Goal: Transaction & Acquisition: Purchase product/service

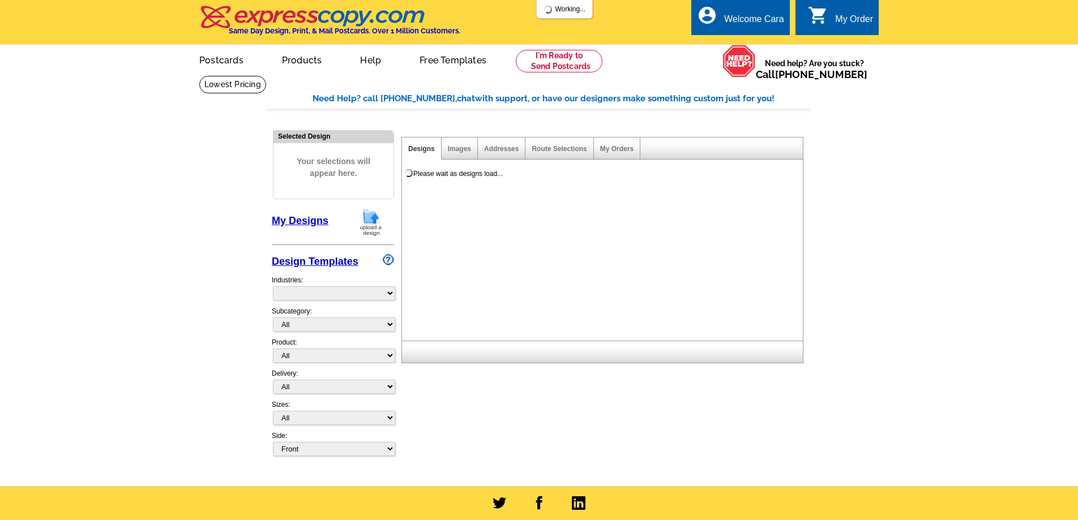
select select "785"
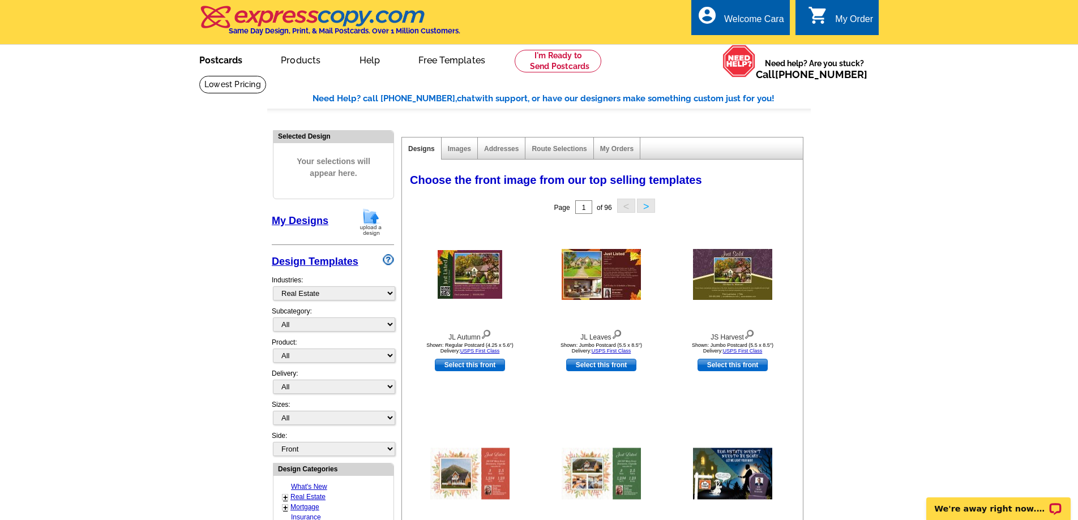
click at [222, 65] on link "Postcards" at bounding box center [220, 59] width 79 height 27
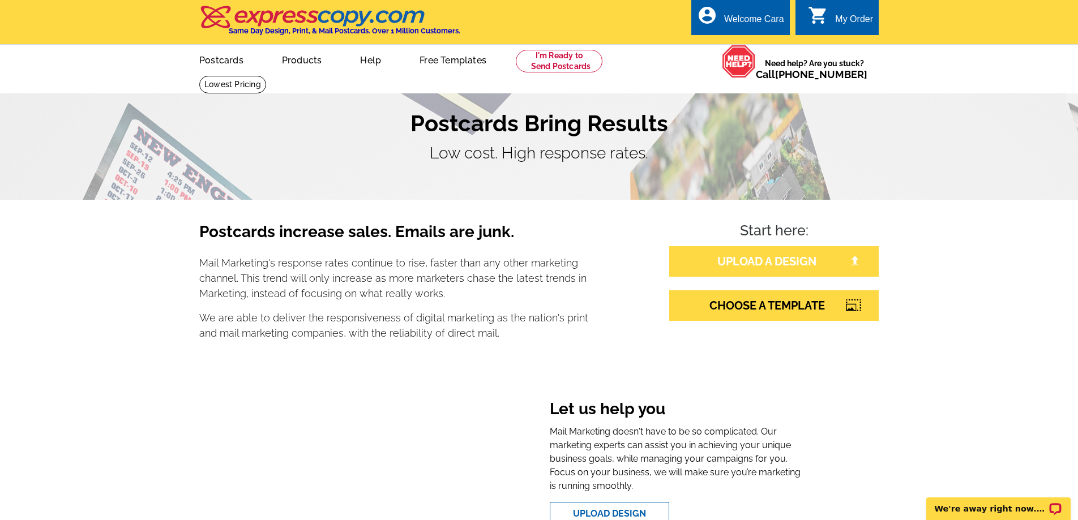
scroll to position [2, 0]
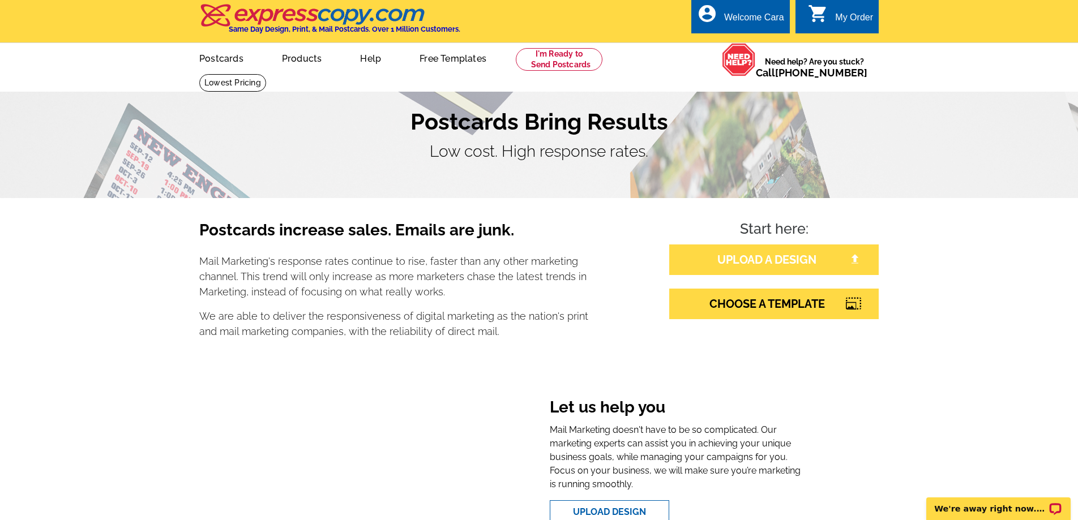
drag, startPoint x: 749, startPoint y: 256, endPoint x: 757, endPoint y: 257, distance: 8.0
click at [749, 256] on link "UPLOAD A DESIGN" at bounding box center [774, 260] width 210 height 31
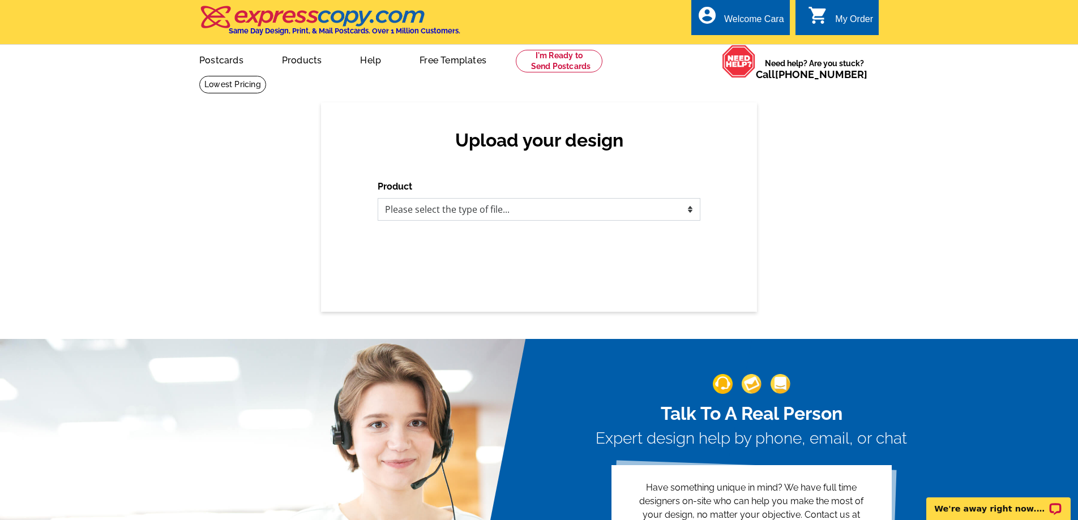
click at [625, 215] on select "Please select the type of file... Postcards Business Cards Letters and flyers G…" at bounding box center [539, 209] width 323 height 23
select select "1"
click at [378, 198] on select "Please select the type of file... Postcards Business Cards Letters and flyers G…" at bounding box center [539, 209] width 323 height 23
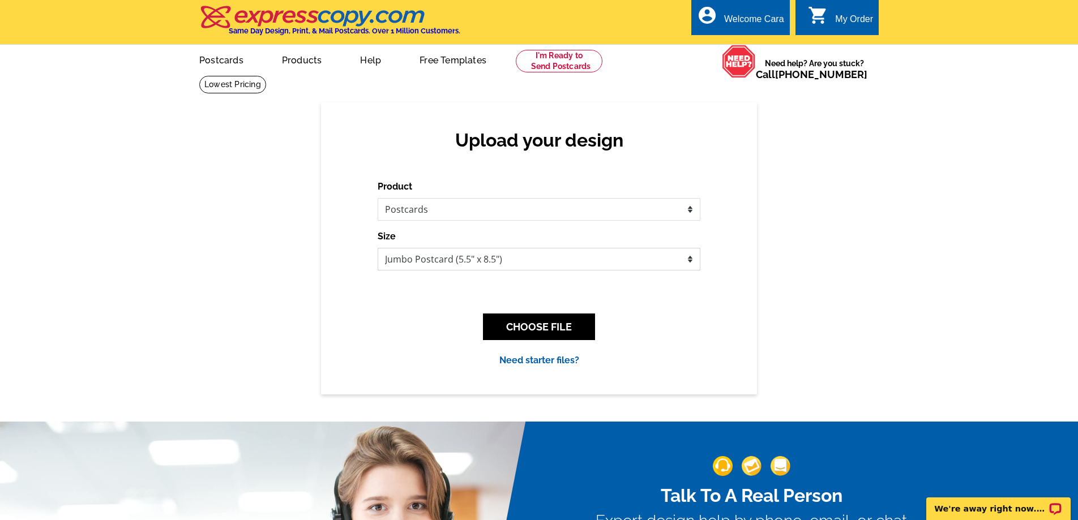
click at [638, 260] on select "Jumbo Postcard (5.5" x 8.5") Regular Postcard (4.25" x 5.6") Panoramic Postcard…" at bounding box center [539, 259] width 323 height 23
select select "1"
click at [378, 248] on select "Jumbo Postcard (5.5" x 8.5") Regular Postcard (4.25" x 5.6") Panoramic Postcard…" at bounding box center [539, 259] width 323 height 23
click at [586, 321] on button "CHOOSE FILE" at bounding box center [539, 327] width 112 height 27
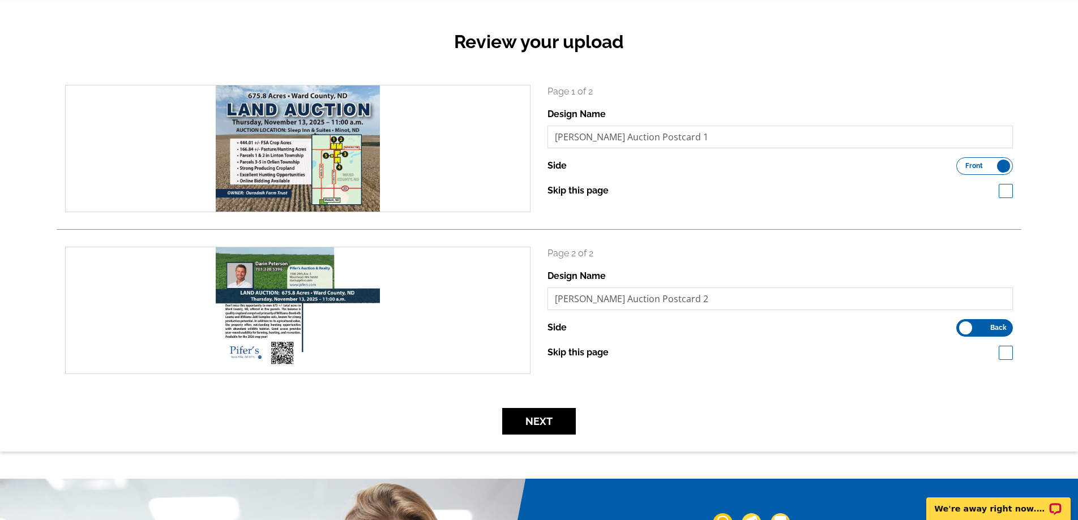
scroll to position [194, 0]
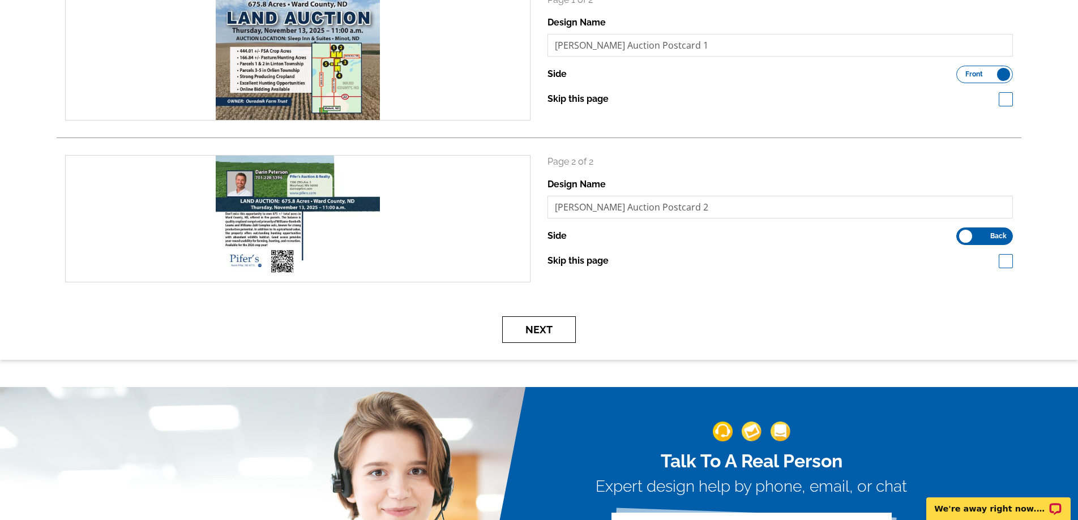
click at [557, 339] on button "Next" at bounding box center [539, 330] width 74 height 27
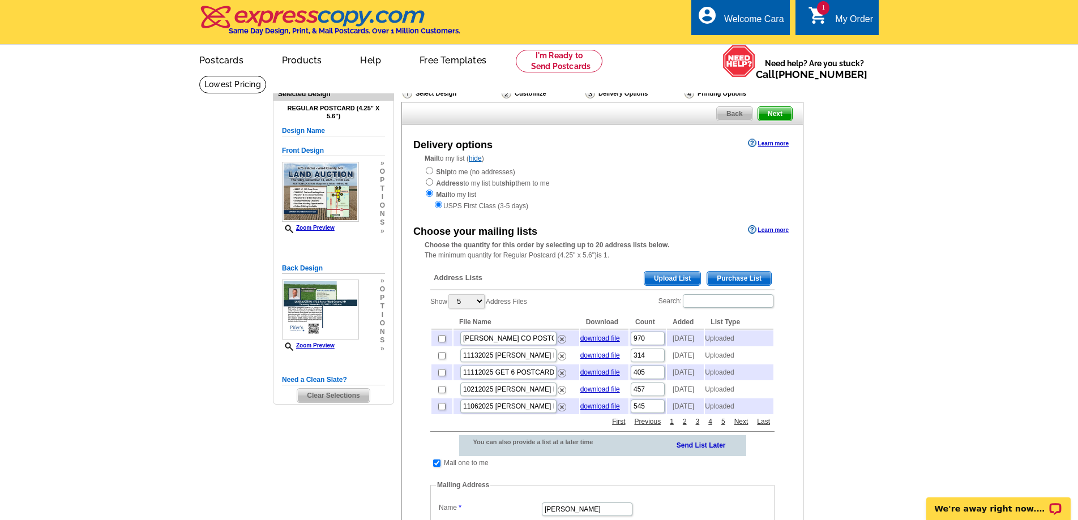
click at [673, 280] on span "Upload List" at bounding box center [673, 279] width 56 height 14
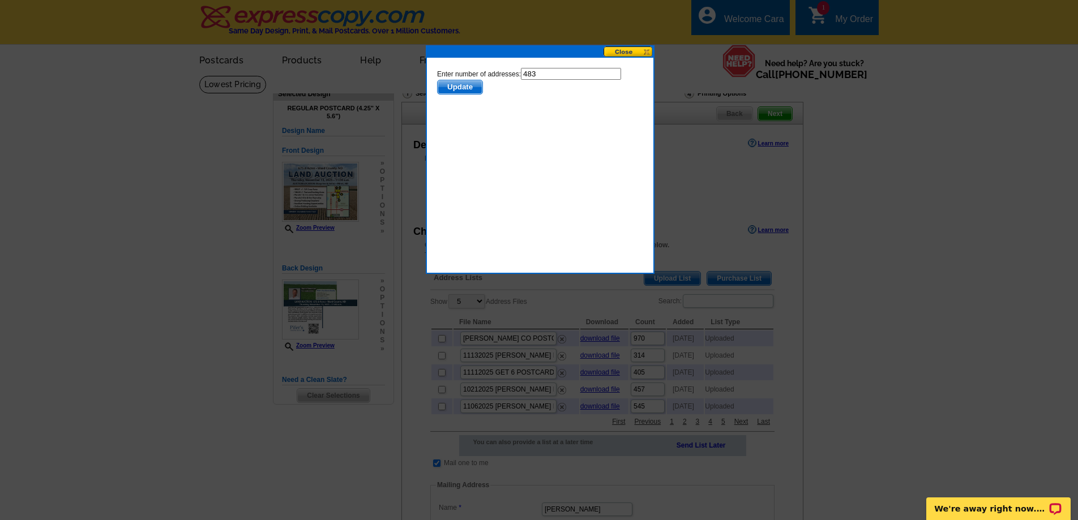
click at [567, 74] on input "483" at bounding box center [571, 74] width 100 height 12
type input "482"
click at [459, 84] on span "Update" at bounding box center [460, 87] width 45 height 14
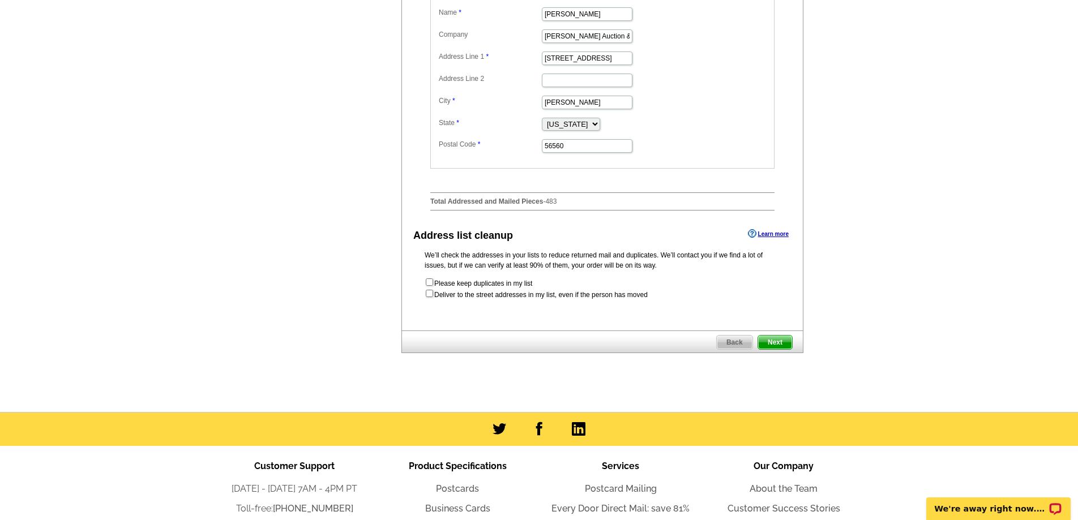
scroll to position [521, 0]
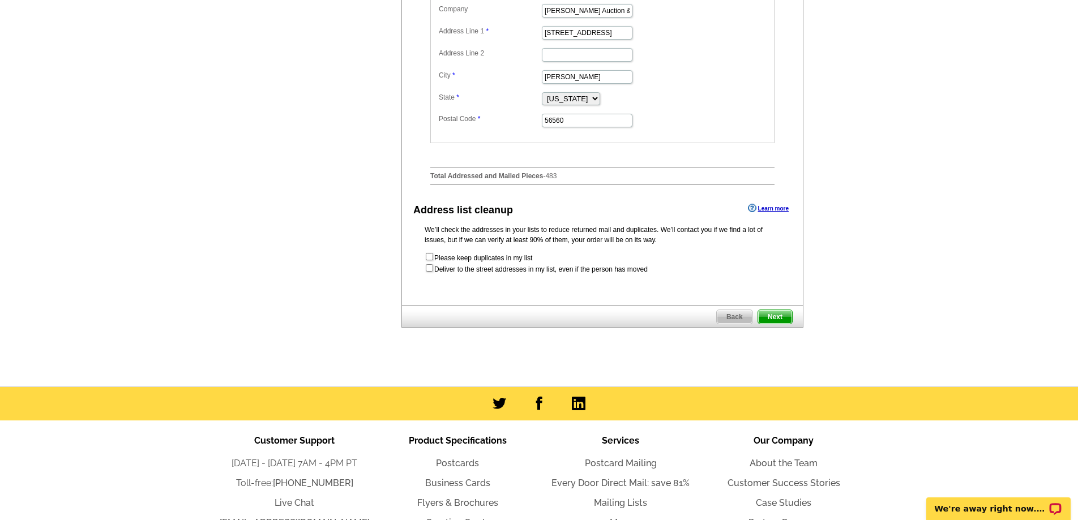
click at [783, 324] on span "Next" at bounding box center [775, 317] width 34 height 14
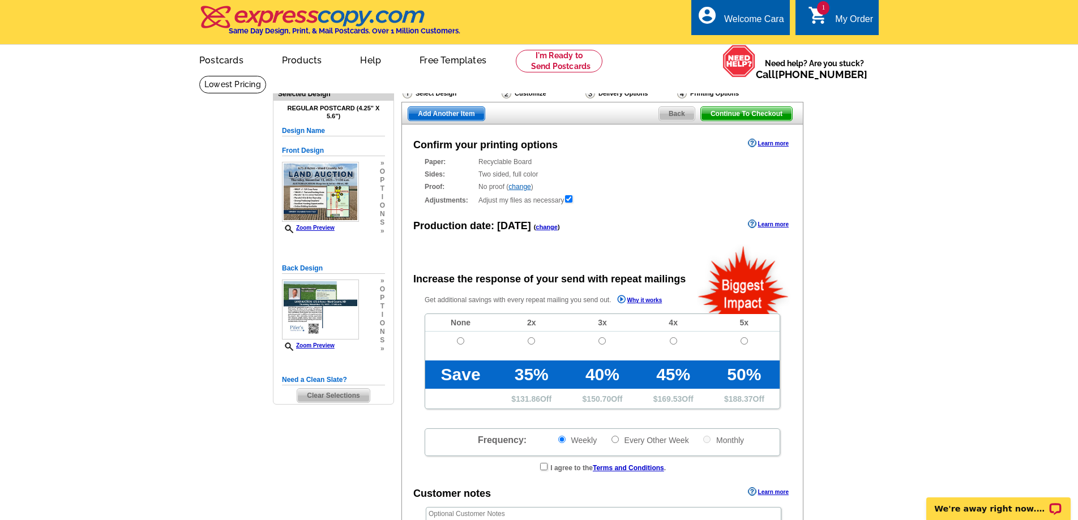
radio input "false"
click at [460, 341] on input "radio" at bounding box center [460, 341] width 7 height 7
radio input "true"
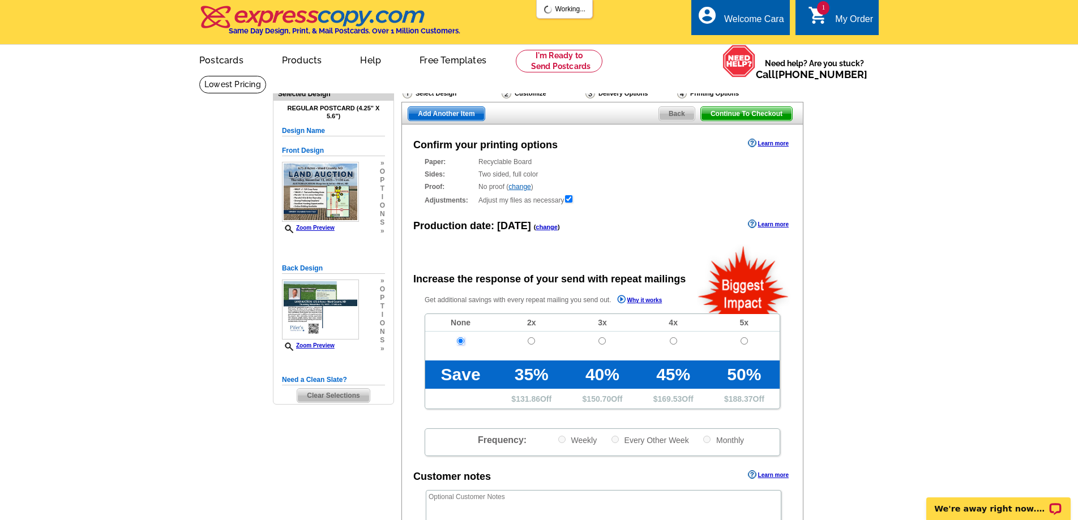
scroll to position [160, 0]
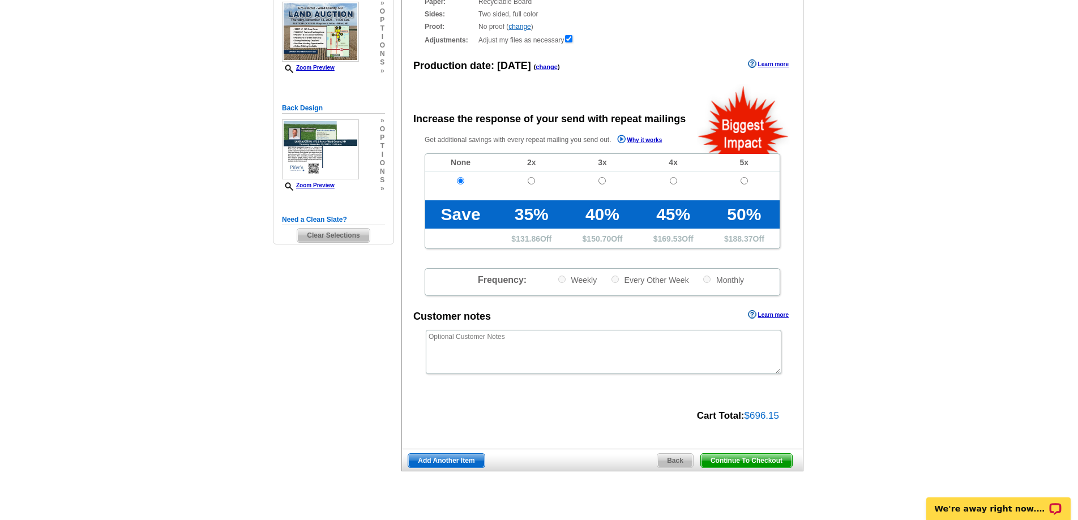
click at [769, 461] on span "Continue To Checkout" at bounding box center [746, 461] width 91 height 14
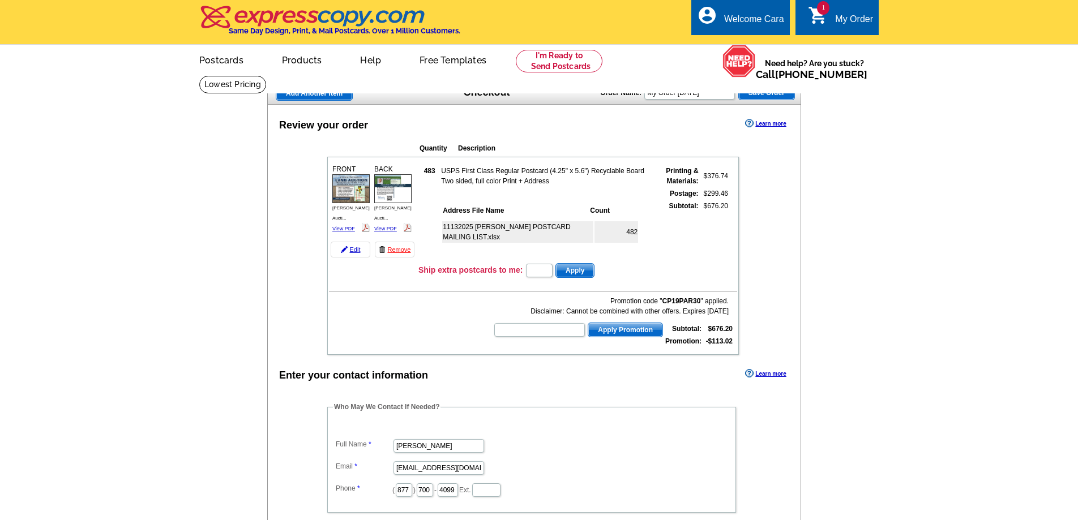
click at [343, 359] on div "Review your order Learn more Quantity Description FRONT 483" at bounding box center [534, 451] width 534 height 692
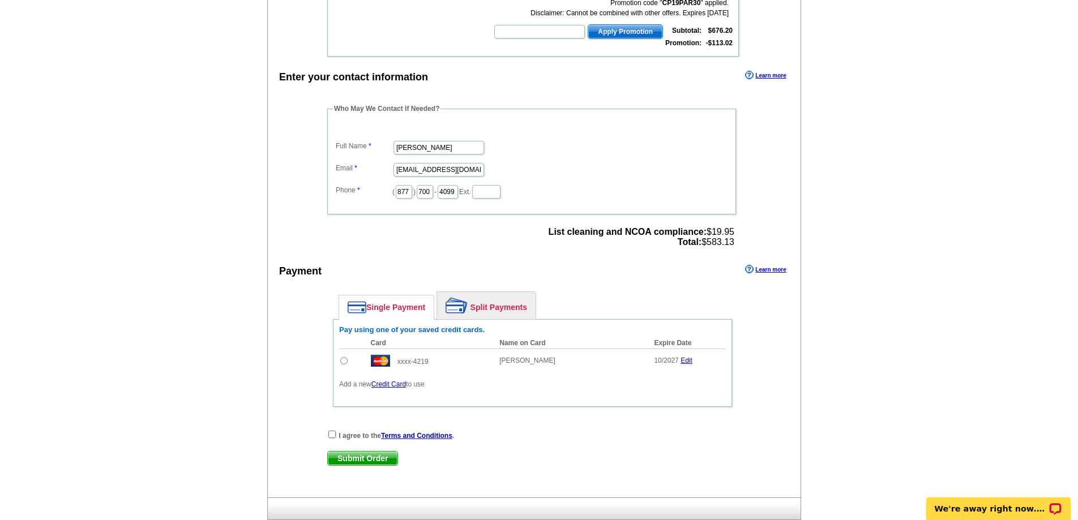
click at [344, 361] on input "radio" at bounding box center [343, 360] width 7 height 7
radio input "true"
click at [330, 435] on input "checkbox" at bounding box center [331, 434] width 7 height 7
checkbox input "true"
click at [340, 456] on span "Submit Order" at bounding box center [363, 459] width 70 height 14
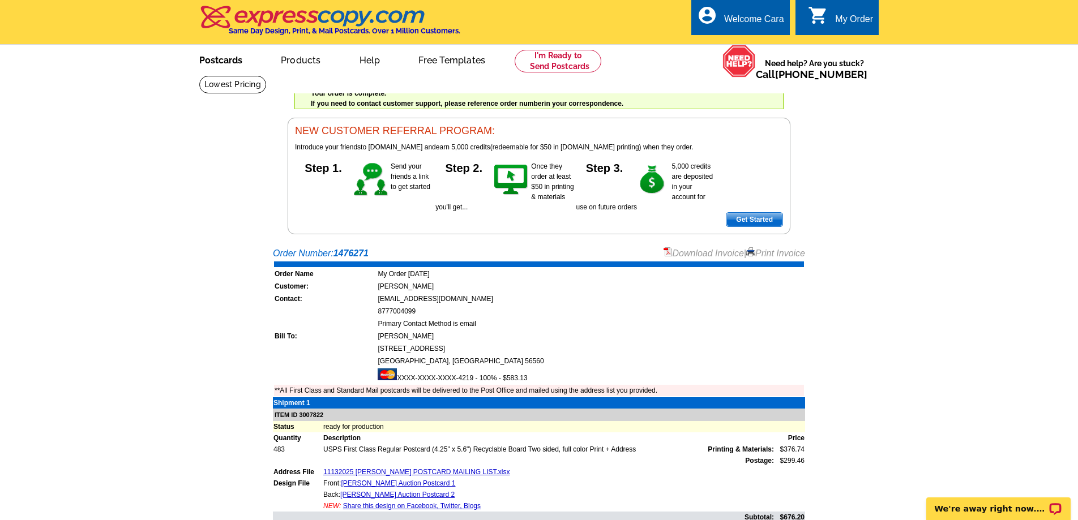
drag, startPoint x: 227, startPoint y: 62, endPoint x: 288, endPoint y: 69, distance: 61.0
click at [227, 62] on link "Postcards" at bounding box center [220, 59] width 79 height 27
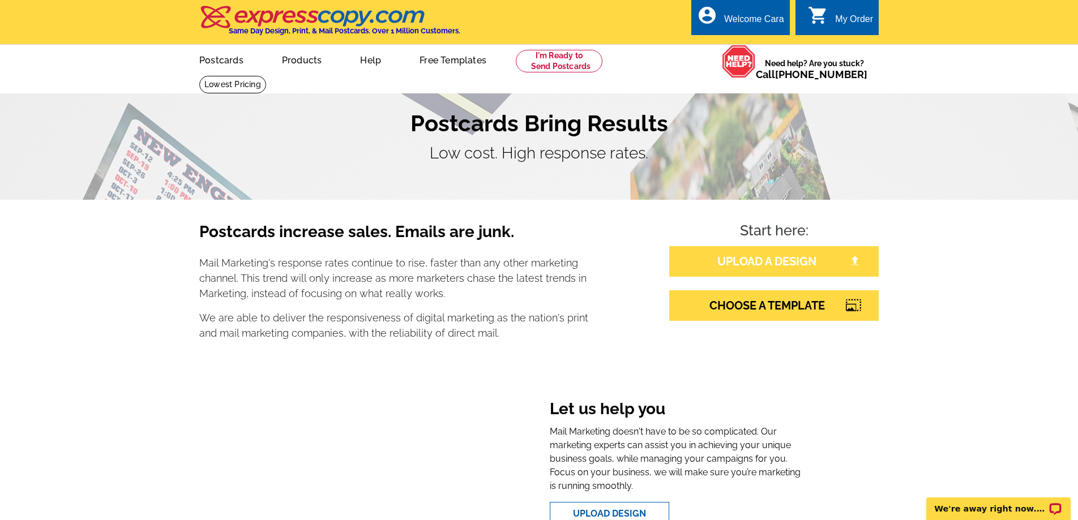
click at [804, 259] on link "UPLOAD A DESIGN" at bounding box center [774, 261] width 210 height 31
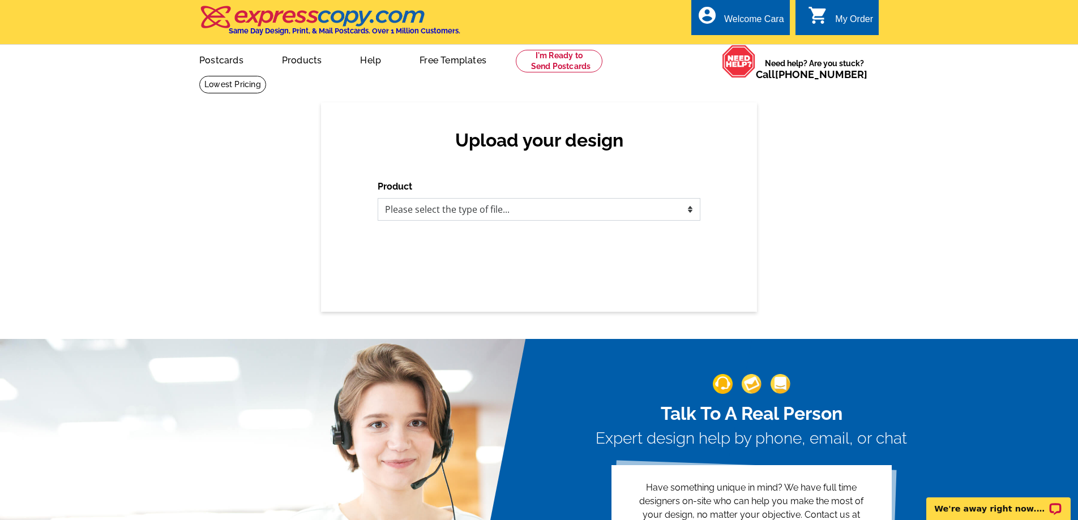
click at [631, 200] on select "Please select the type of file... Postcards Business Cards Letters and flyers G…" at bounding box center [539, 209] width 323 height 23
select select "1"
click at [378, 198] on select "Please select the type of file... Postcards Business Cards Letters and flyers G…" at bounding box center [539, 209] width 323 height 23
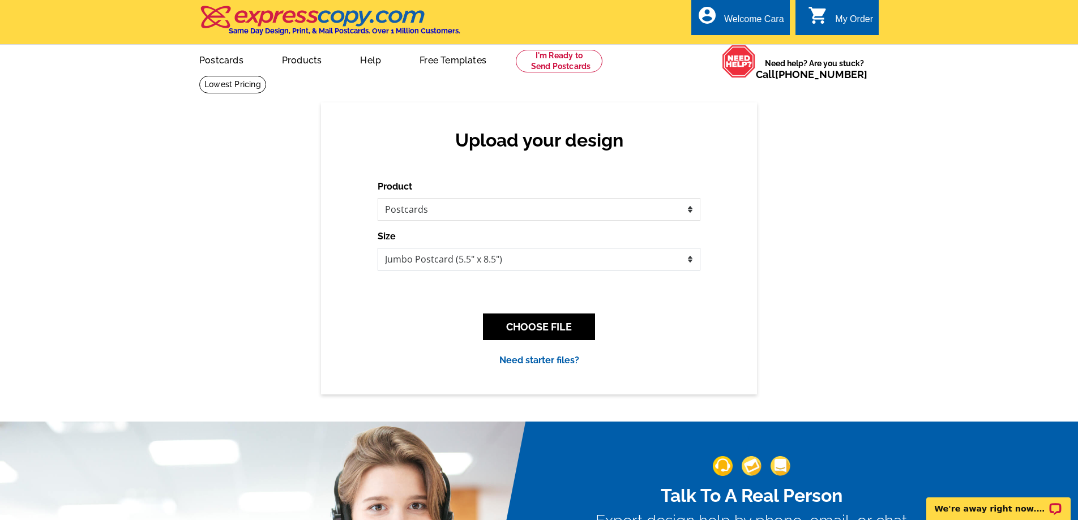
click at [624, 256] on select "Jumbo Postcard (5.5" x 8.5") Regular Postcard (4.25" x 5.6") Panoramic Postcard…" at bounding box center [539, 259] width 323 height 23
select select "1"
click at [378, 248] on select "Jumbo Postcard (5.5" x 8.5") Regular Postcard (4.25" x 5.6") Panoramic Postcard…" at bounding box center [539, 259] width 323 height 23
click at [527, 251] on select "Jumbo Postcard (5.5" x 8.5") Regular Postcard (4.25" x 5.6") Panoramic Postcard…" at bounding box center [539, 259] width 323 height 23
click at [378, 248] on select "Jumbo Postcard (5.5" x 8.5") Regular Postcard (4.25" x 5.6") Panoramic Postcard…" at bounding box center [539, 259] width 323 height 23
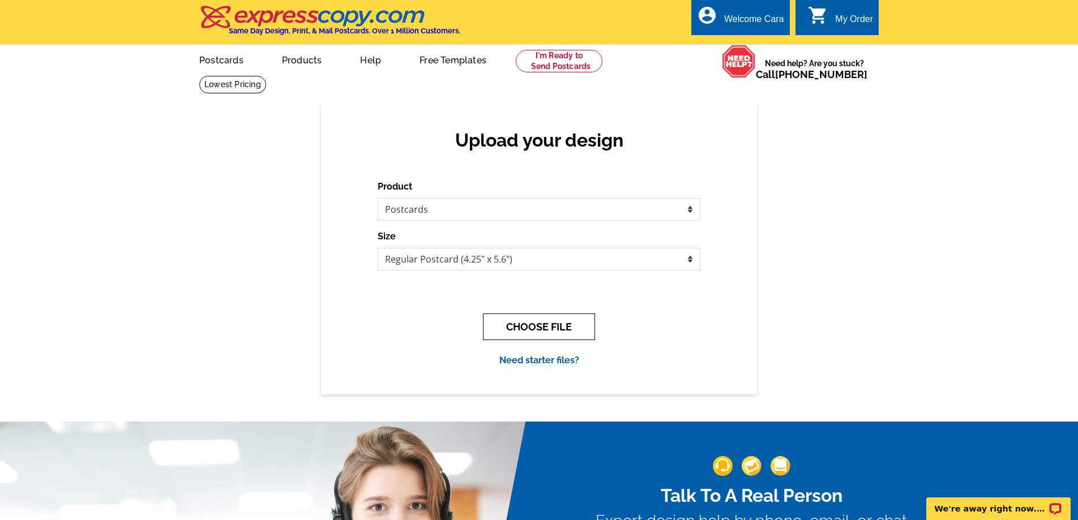
click at [534, 328] on button "CHOOSE FILE" at bounding box center [539, 327] width 112 height 27
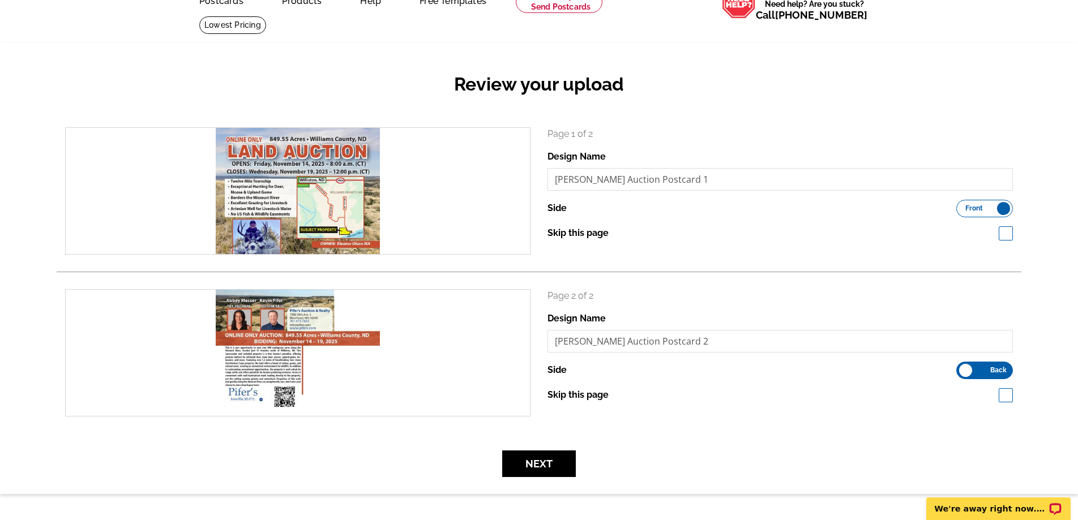
scroll to position [58, 0]
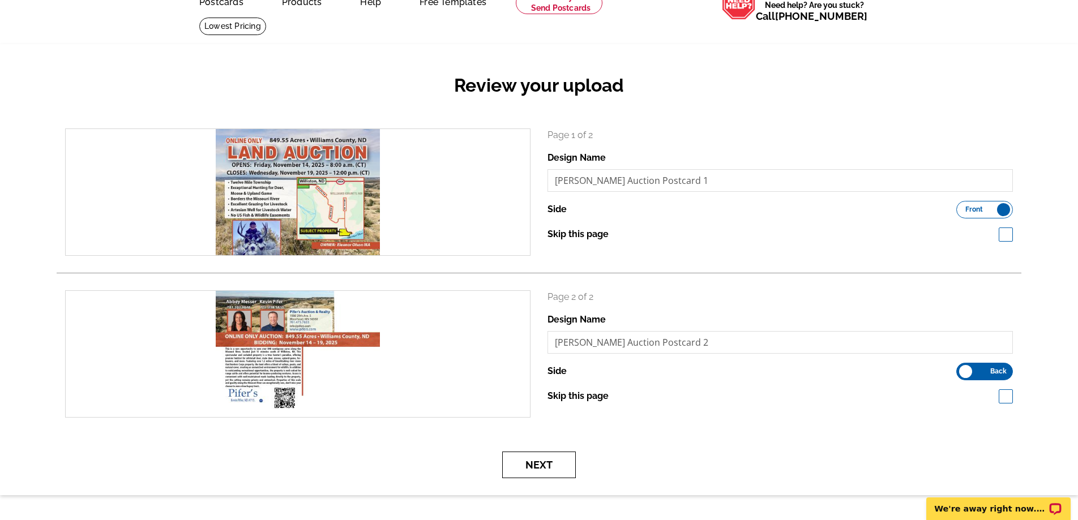
click at [561, 463] on button "Next" at bounding box center [539, 465] width 74 height 27
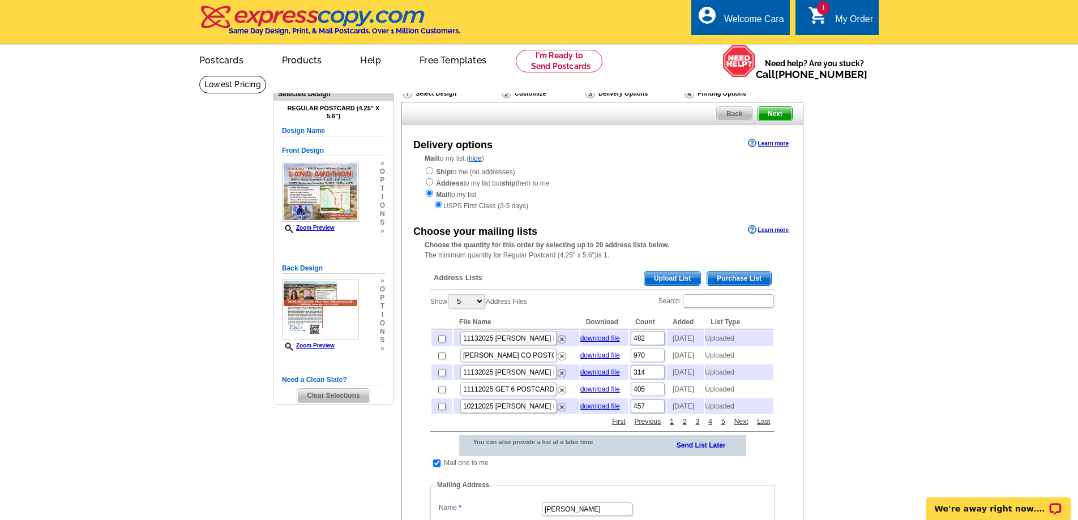
click at [671, 274] on span "Upload List" at bounding box center [673, 279] width 56 height 14
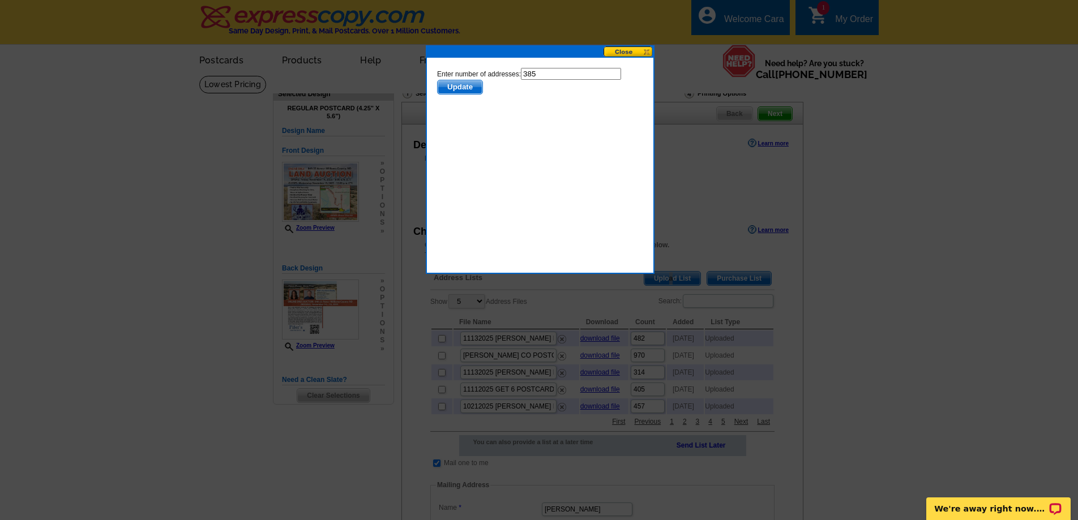
click at [560, 75] on input "385" at bounding box center [571, 74] width 100 height 12
type input "384"
click at [442, 90] on span "Update" at bounding box center [460, 87] width 45 height 14
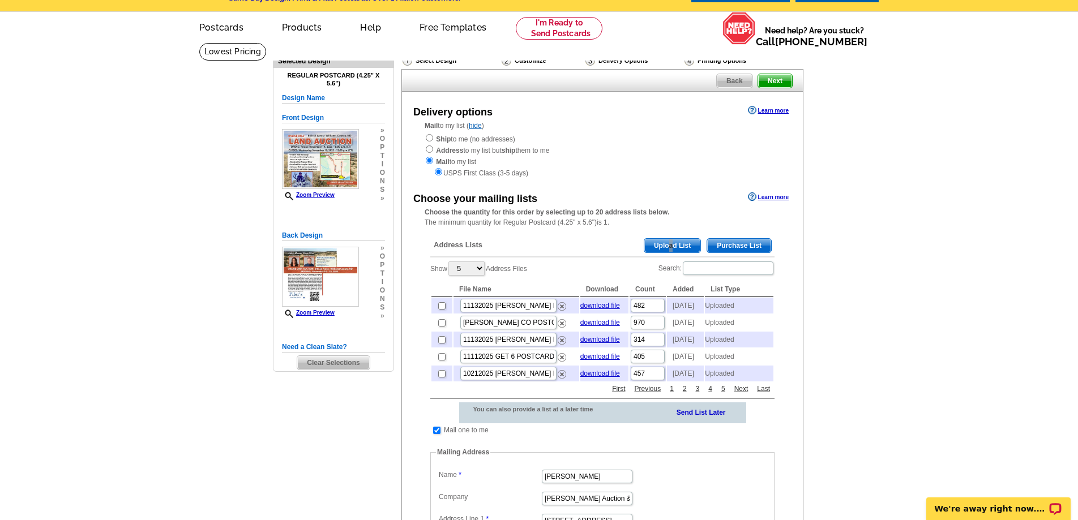
scroll to position [47, 0]
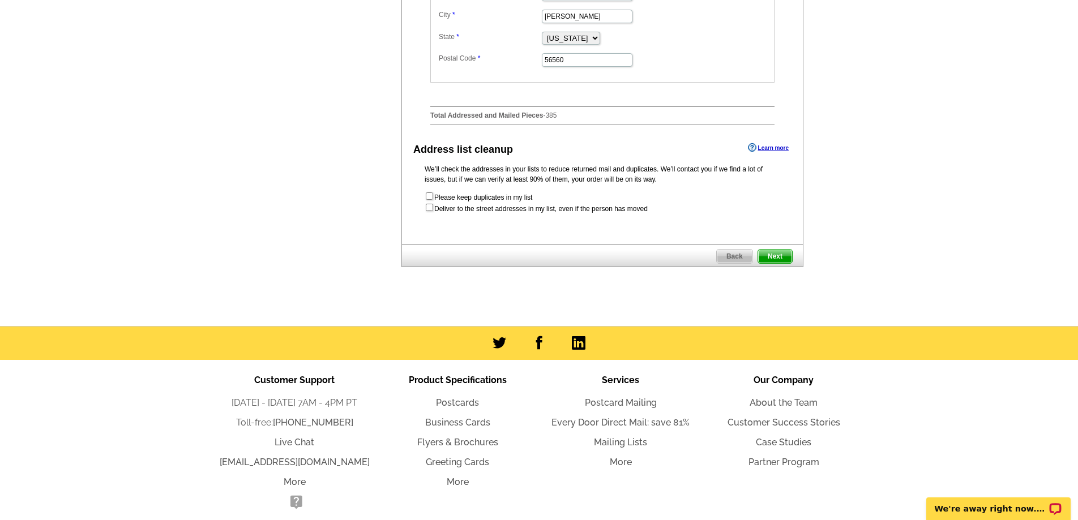
scroll to position [652, 0]
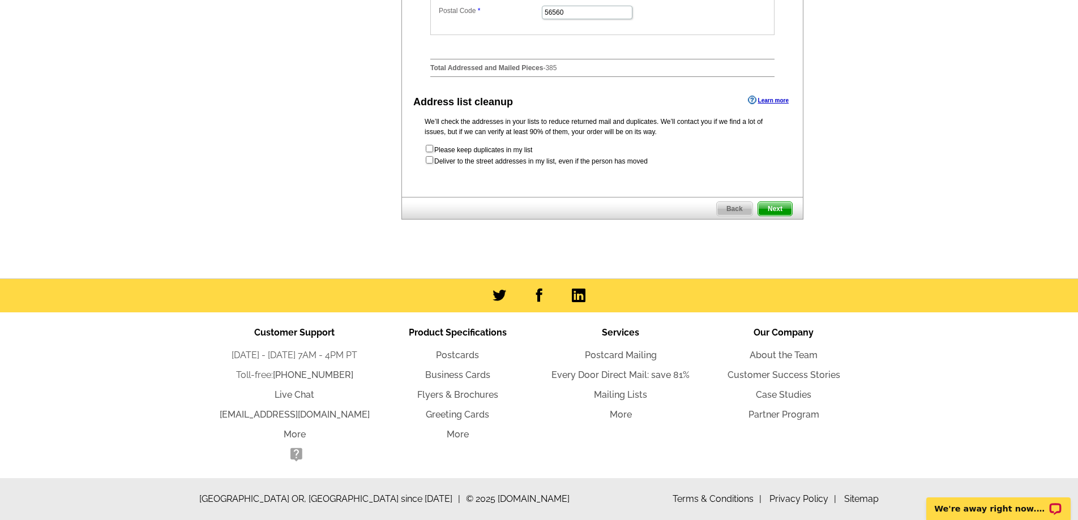
click at [774, 205] on span "Next" at bounding box center [775, 209] width 34 height 14
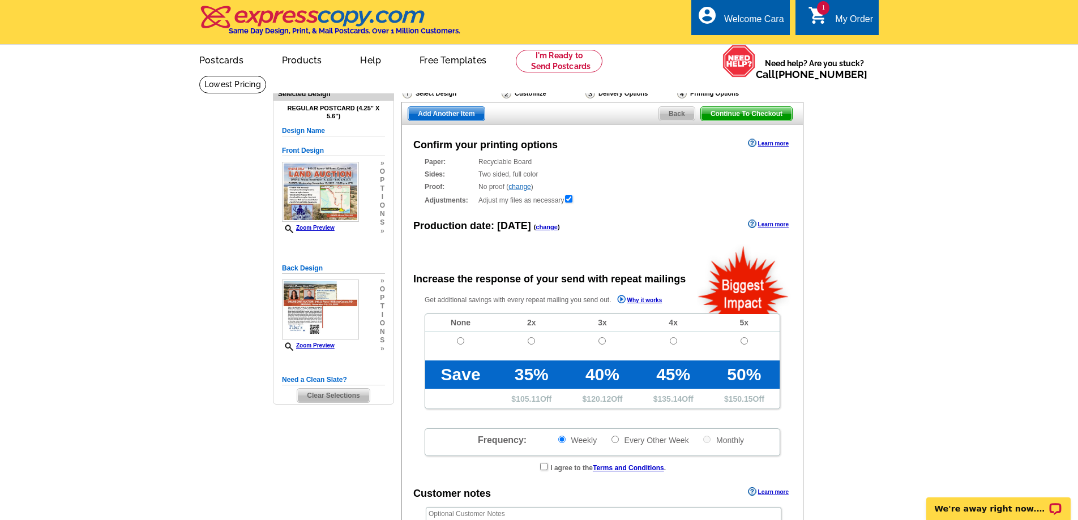
radio input "false"
click at [463, 343] on input "radio" at bounding box center [460, 341] width 7 height 7
radio input "true"
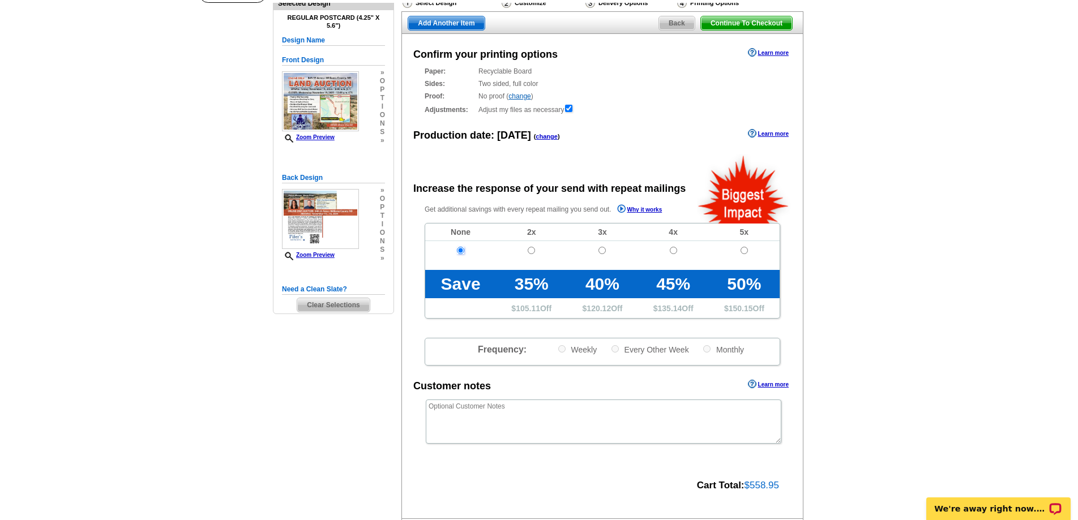
scroll to position [229, 0]
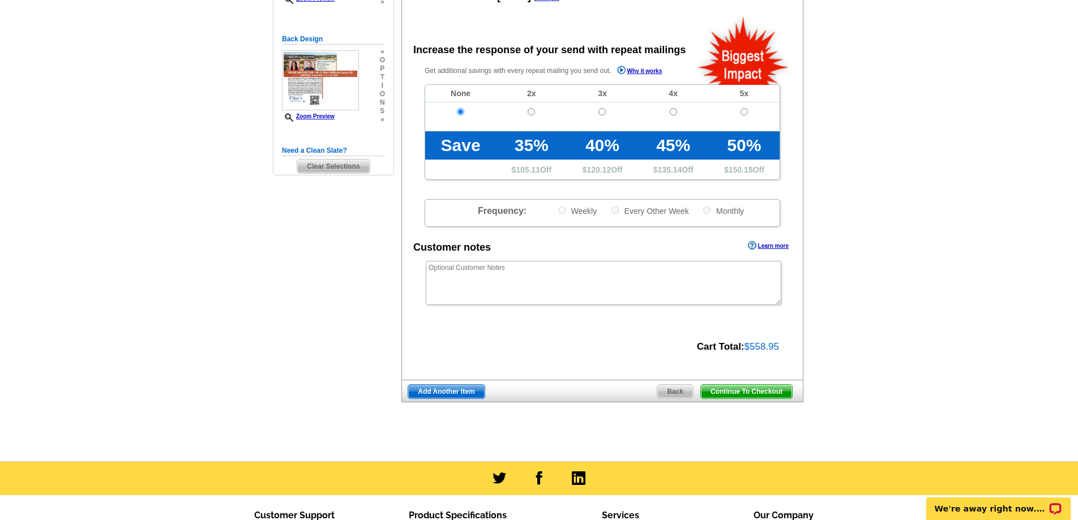
drag, startPoint x: 726, startPoint y: 392, endPoint x: 738, endPoint y: 394, distance: 11.9
click at [726, 392] on span "Continue To Checkout" at bounding box center [746, 392] width 91 height 14
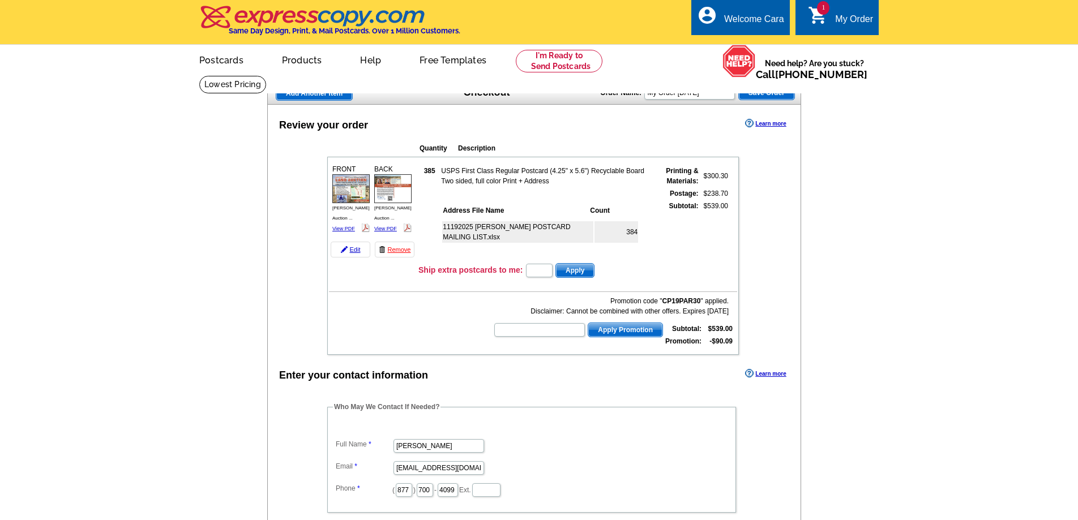
click at [343, 456] on dl "Full Name Cara Zastrow Email cara@pifers.com Phone ( 877 ) 700 - 4099 Ext." at bounding box center [532, 460] width 398 height 76
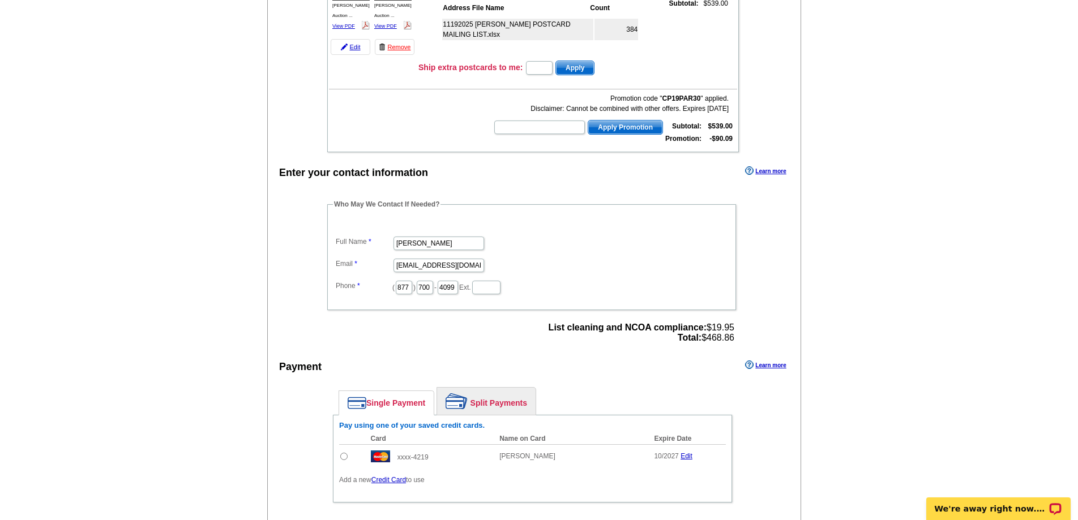
click at [343, 456] on input "radio" at bounding box center [343, 456] width 7 height 7
radio input "true"
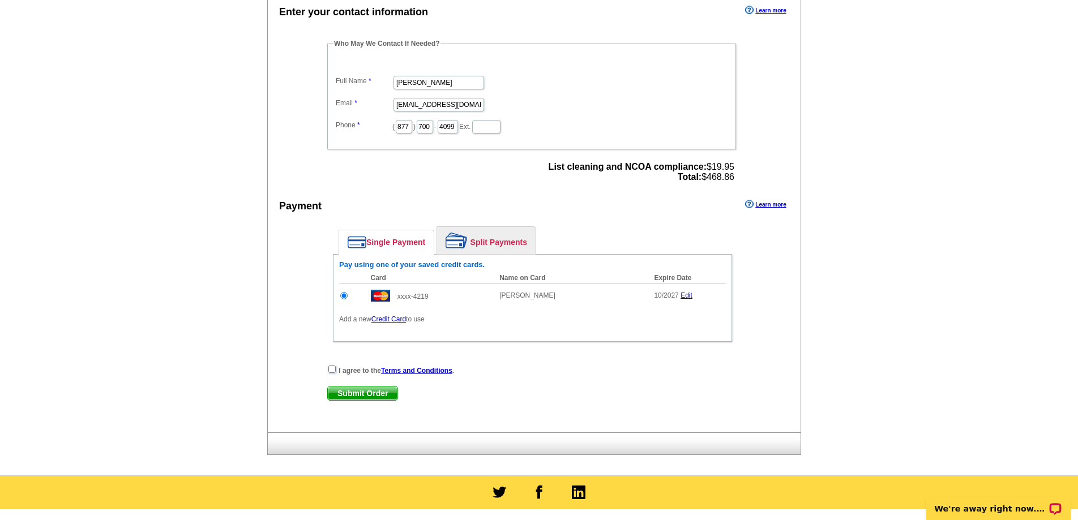
click at [332, 368] on input "checkbox" at bounding box center [331, 369] width 7 height 7
checkbox input "true"
click at [352, 390] on span "Submit Order" at bounding box center [363, 394] width 70 height 14
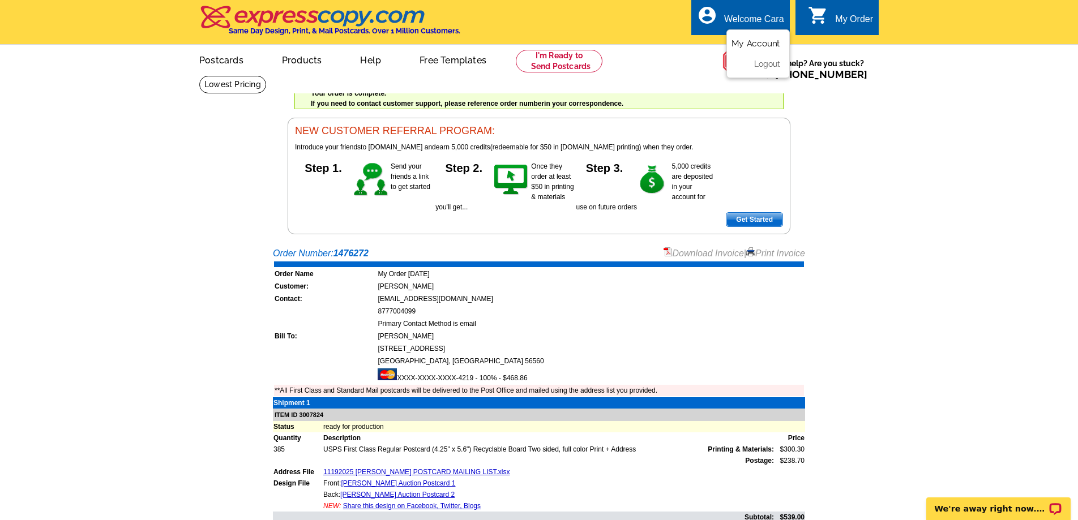
click at [766, 47] on link "My Account" at bounding box center [756, 44] width 49 height 10
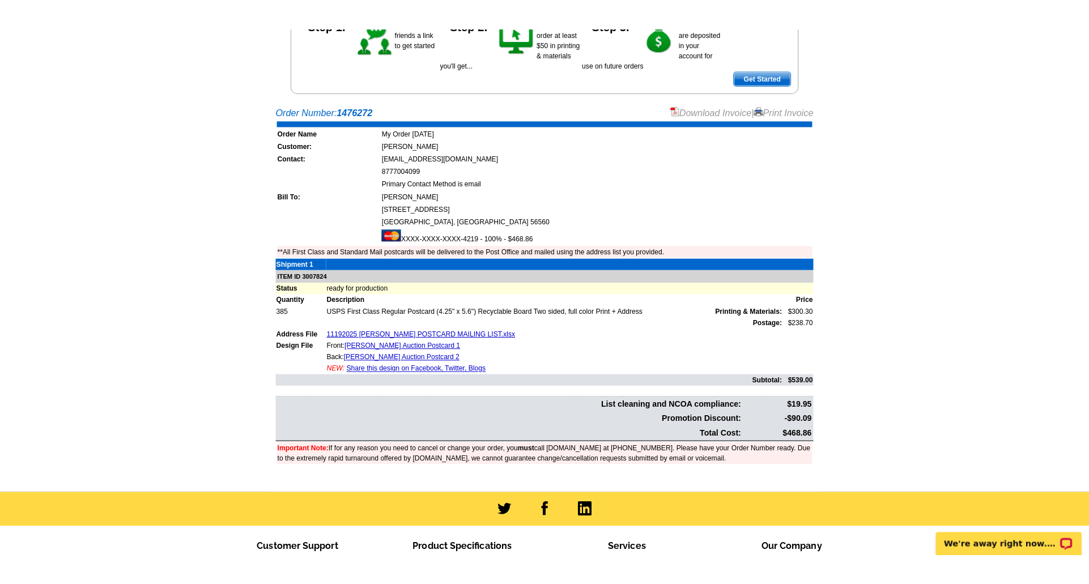
scroll to position [172, 0]
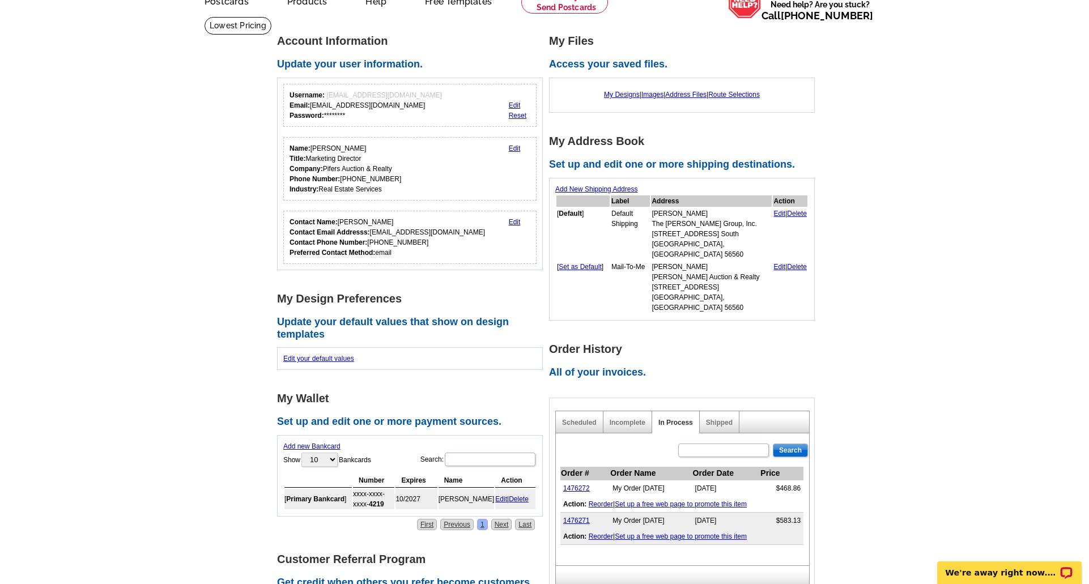
scroll to position [120, 0]
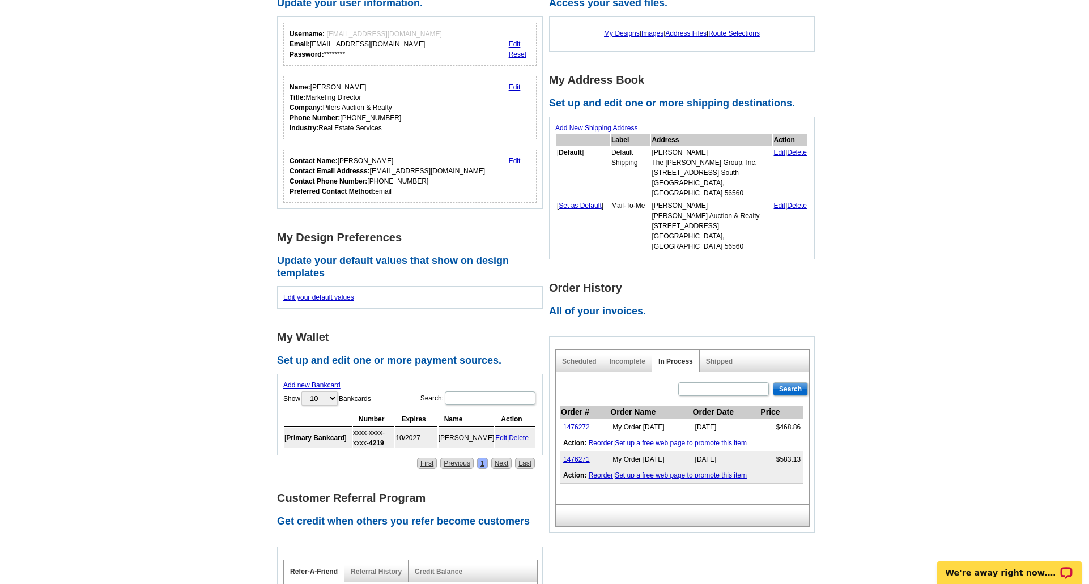
click at [703, 350] on div "Shipped" at bounding box center [719, 361] width 40 height 22
click at [715, 357] on link "Shipped" at bounding box center [719, 361] width 27 height 8
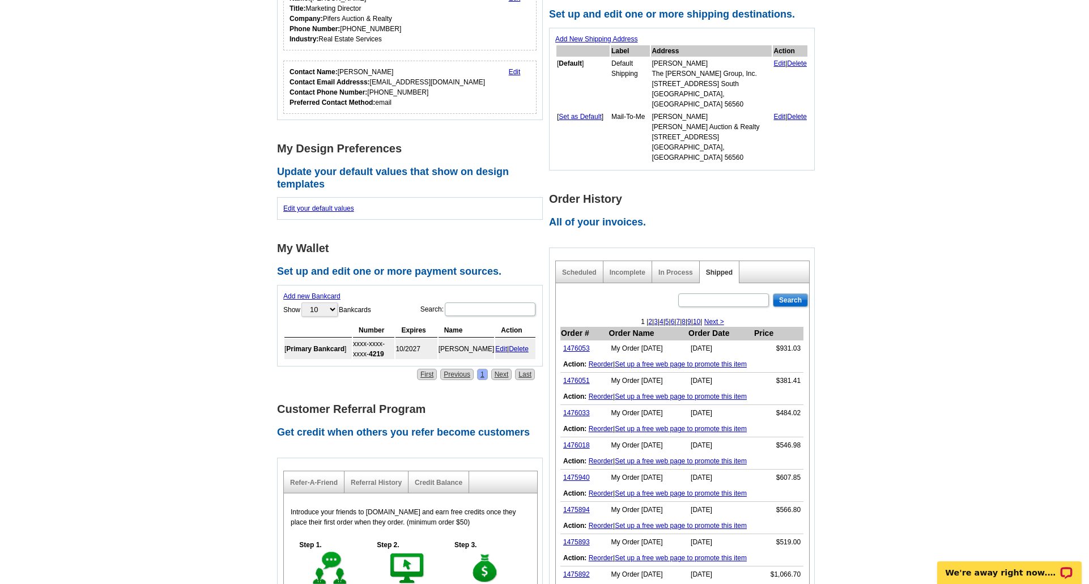
scroll to position [217, 0]
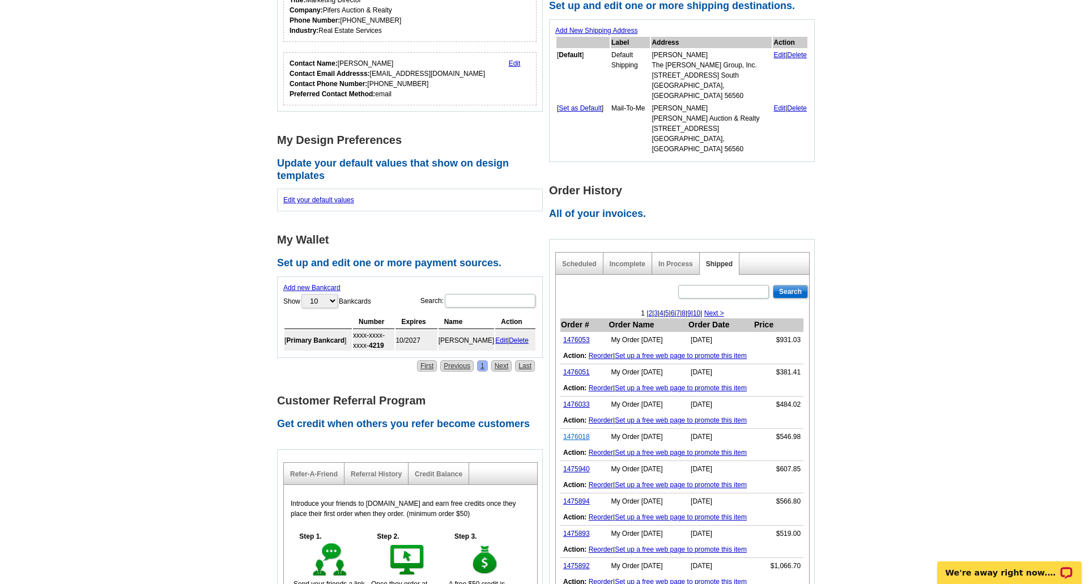
click at [581, 433] on link "1476018" at bounding box center [576, 437] width 27 height 8
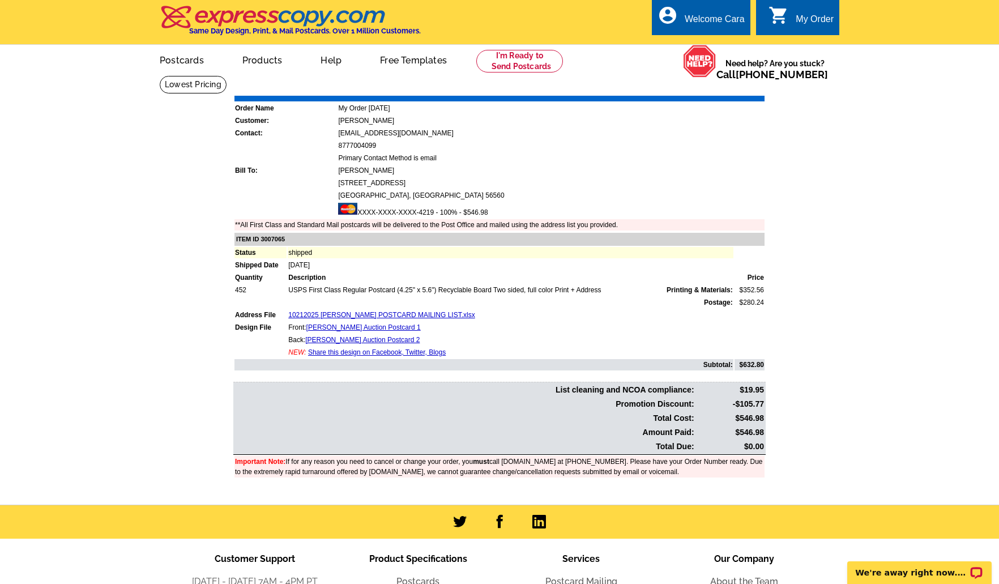
click at [755, 431] on td "$546.98" at bounding box center [730, 432] width 69 height 13
click at [754, 431] on td "$546.98" at bounding box center [730, 432] width 69 height 13
copy td "546.98"
click at [838, 358] on main "Order Number: 1476018 Download Invoice | Print Invoice Order Name My Order 2025…" at bounding box center [499, 289] width 999 height 429
click at [650, 88] on link "Download Invoice" at bounding box center [664, 88] width 80 height 10
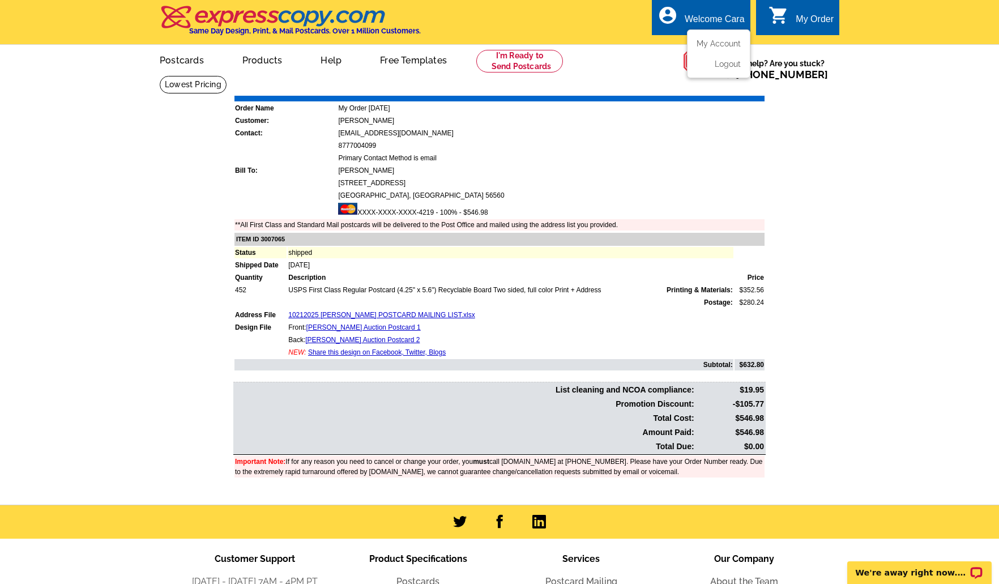
click at [705, 18] on div "Welcome Cara" at bounding box center [715, 22] width 60 height 16
drag, startPoint x: 719, startPoint y: 44, endPoint x: 732, endPoint y: 45, distance: 13.6
click at [719, 44] on link "My Account" at bounding box center [716, 44] width 49 height 10
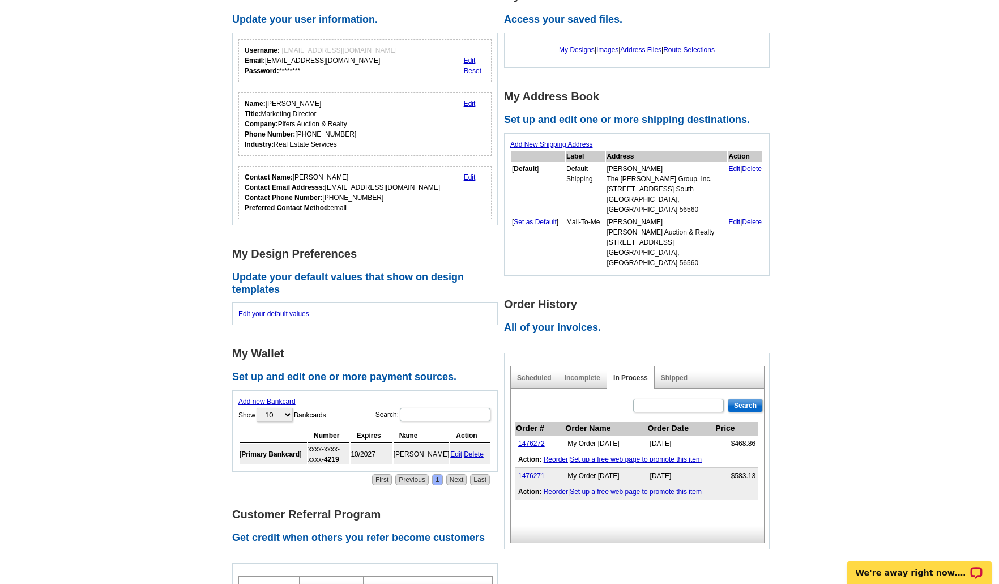
scroll to position [110, 0]
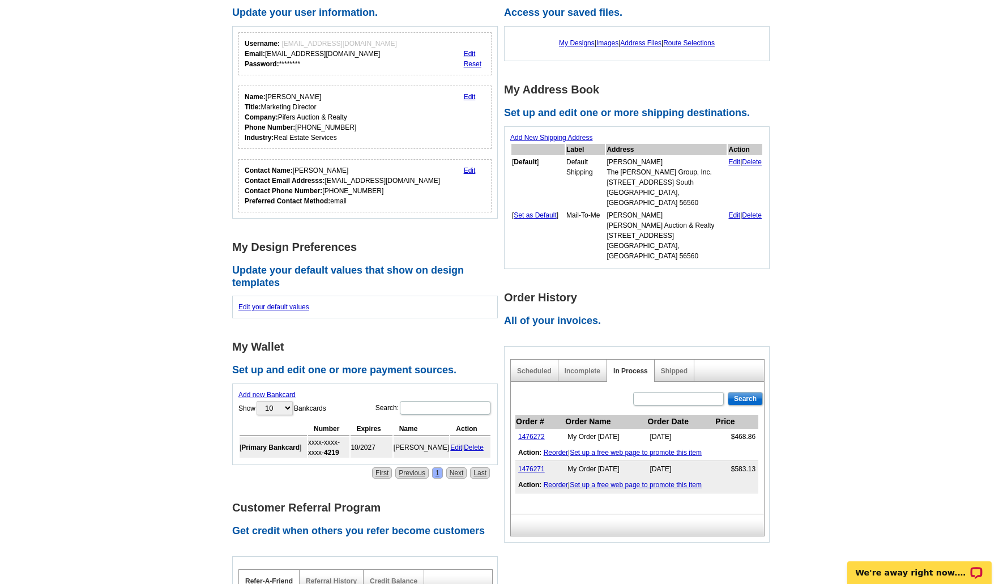
drag, startPoint x: 675, startPoint y: 348, endPoint x: 780, endPoint y: 381, distance: 110.5
click at [675, 367] on link "Shipped" at bounding box center [674, 371] width 27 height 8
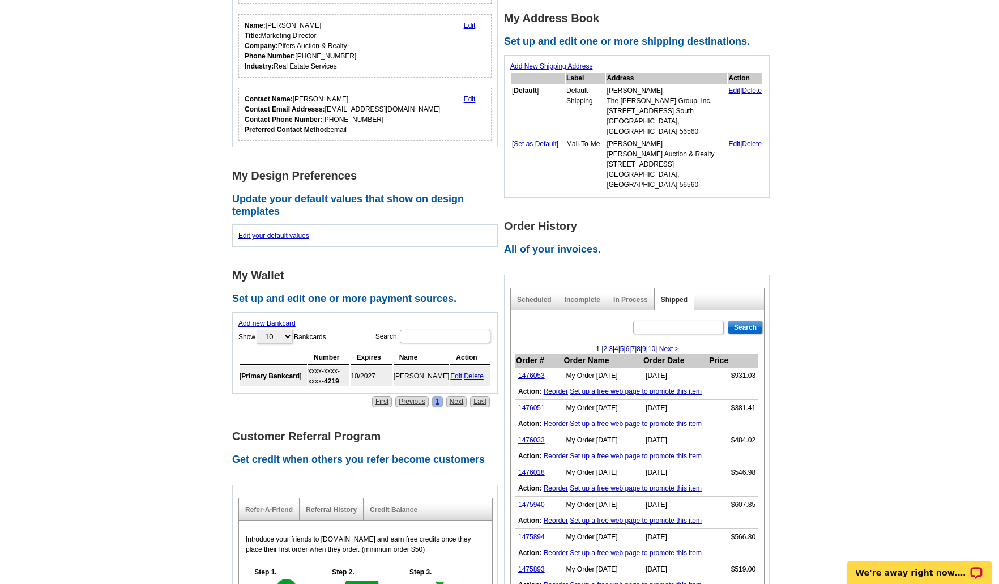
scroll to position [198, 0]
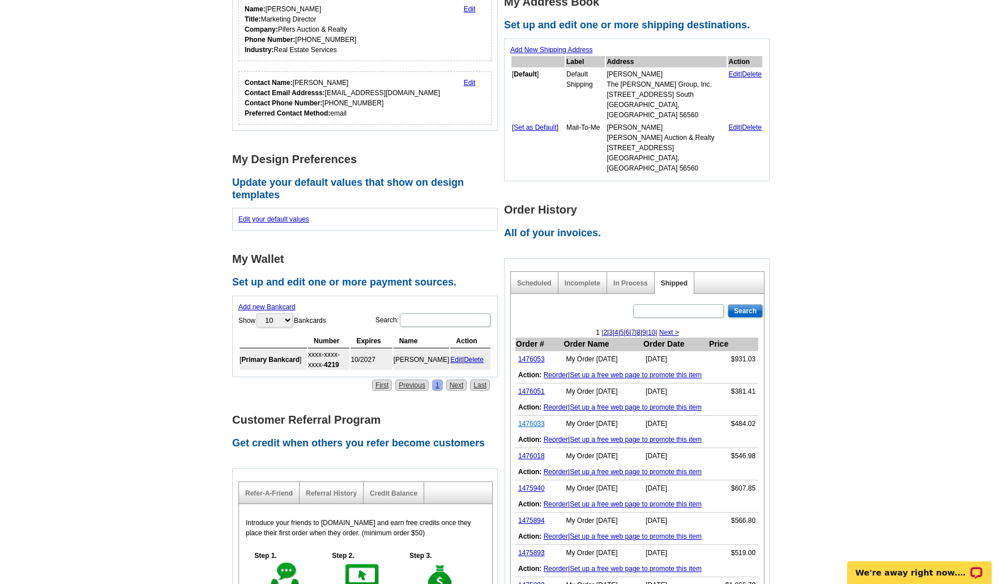
click at [531, 420] on link "1476033" at bounding box center [531, 424] width 27 height 8
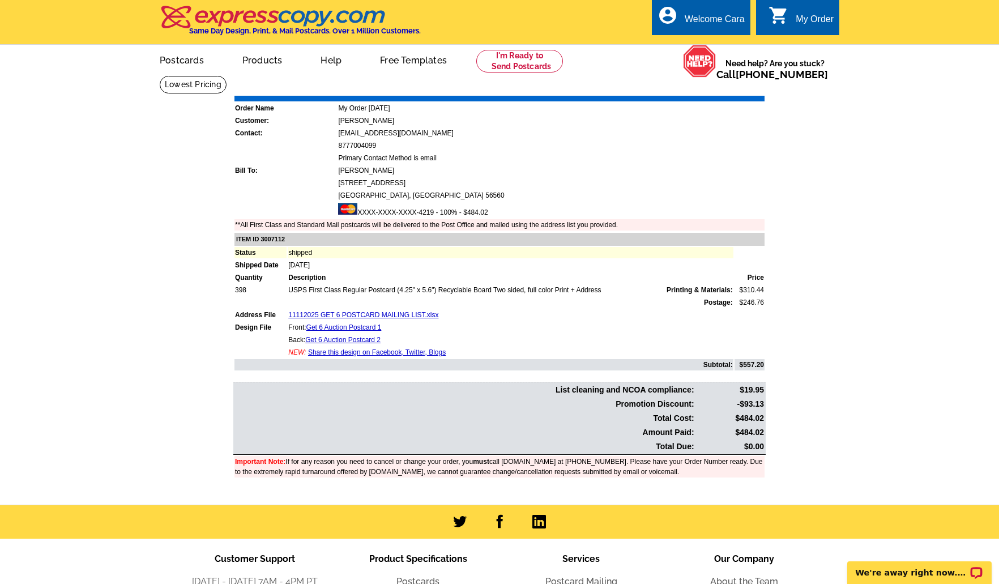
click at [743, 430] on td "$484.02" at bounding box center [730, 432] width 69 height 13
copy td "484.02"
click at [673, 89] on link "Download Invoice" at bounding box center [664, 88] width 80 height 10
copy td "484.02"
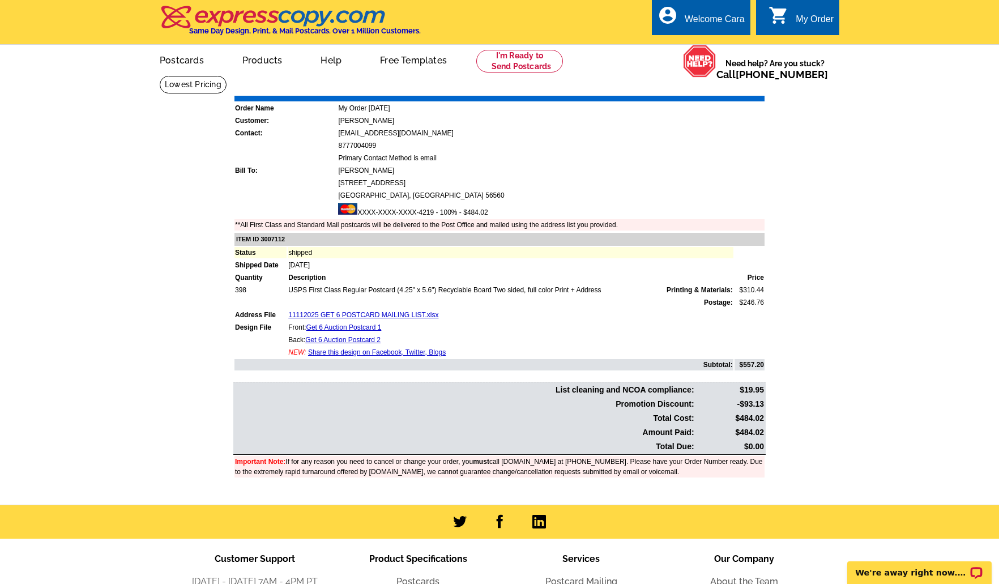
drag, startPoint x: 864, startPoint y: 285, endPoint x: 854, endPoint y: 280, distance: 11.4
click at [864, 285] on main "Order Number: 1476033 Download Invoice | Print Invoice Order Name My Order 2025…" at bounding box center [499, 289] width 999 height 429
drag, startPoint x: 712, startPoint y: 43, endPoint x: 562, endPoint y: 70, distance: 152.5
click at [712, 50] on link "My Account" at bounding box center [719, 54] width 44 height 9
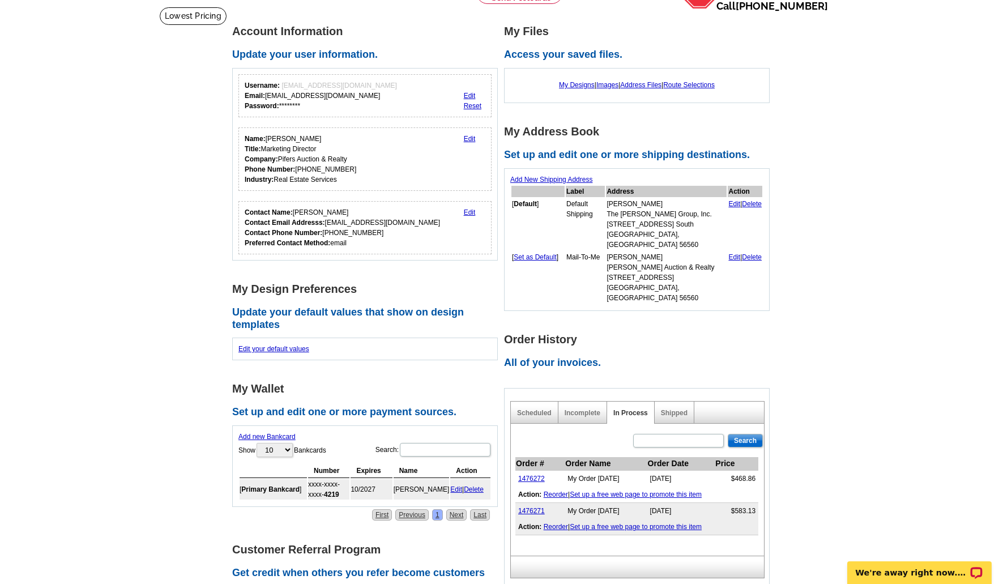
scroll to position [113, 0]
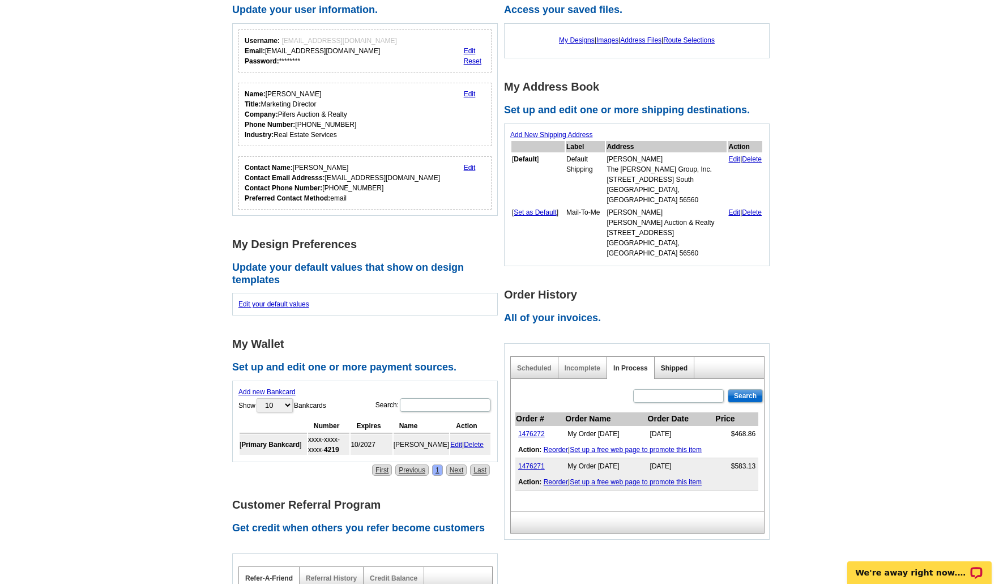
click at [667, 357] on div "Shipped" at bounding box center [675, 368] width 40 height 22
click at [667, 364] on link "Shipped" at bounding box center [674, 368] width 27 height 8
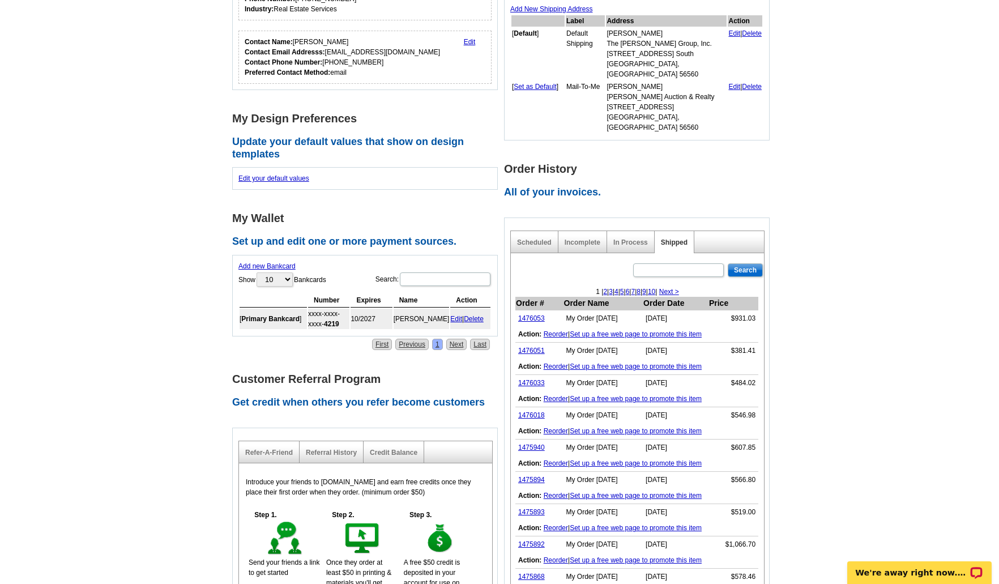
scroll to position [241, 0]
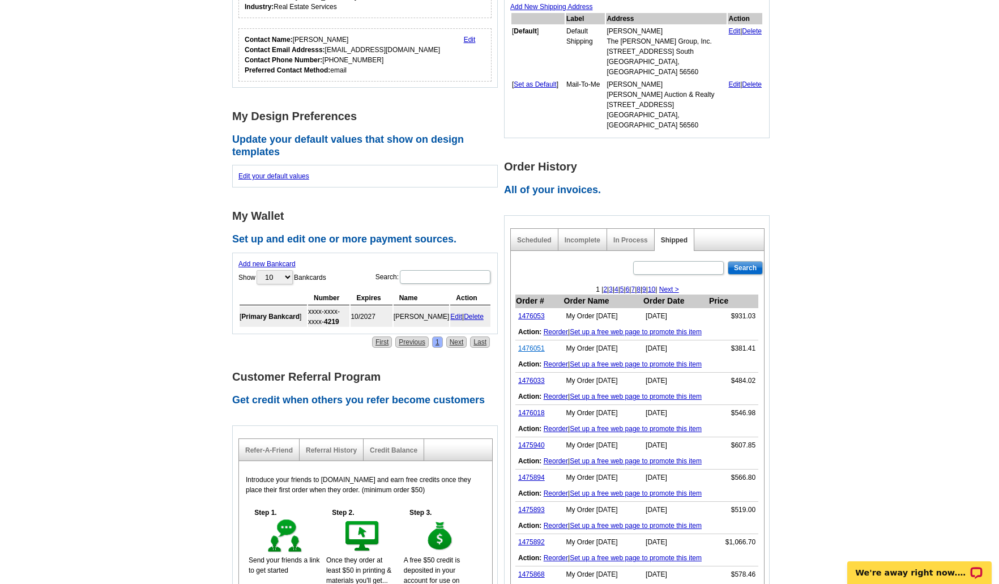
click at [531, 344] on link "1476051" at bounding box center [531, 348] width 27 height 8
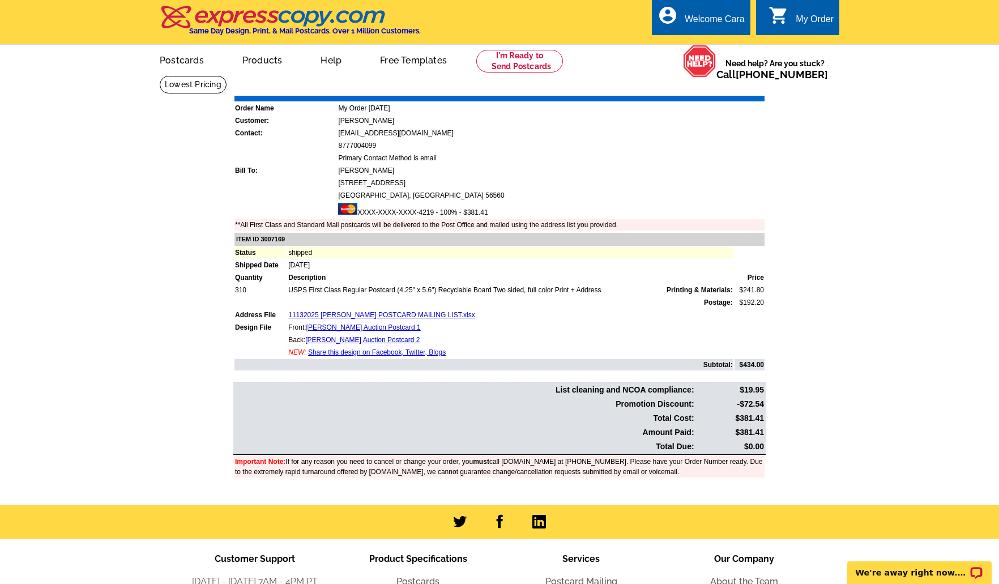
click at [753, 432] on td "$381.41" at bounding box center [730, 432] width 69 height 13
copy td "381.41"
click at [659, 90] on link "Download Invoice" at bounding box center [664, 88] width 80 height 10
drag, startPoint x: 907, startPoint y: 135, endPoint x: 878, endPoint y: 123, distance: 30.7
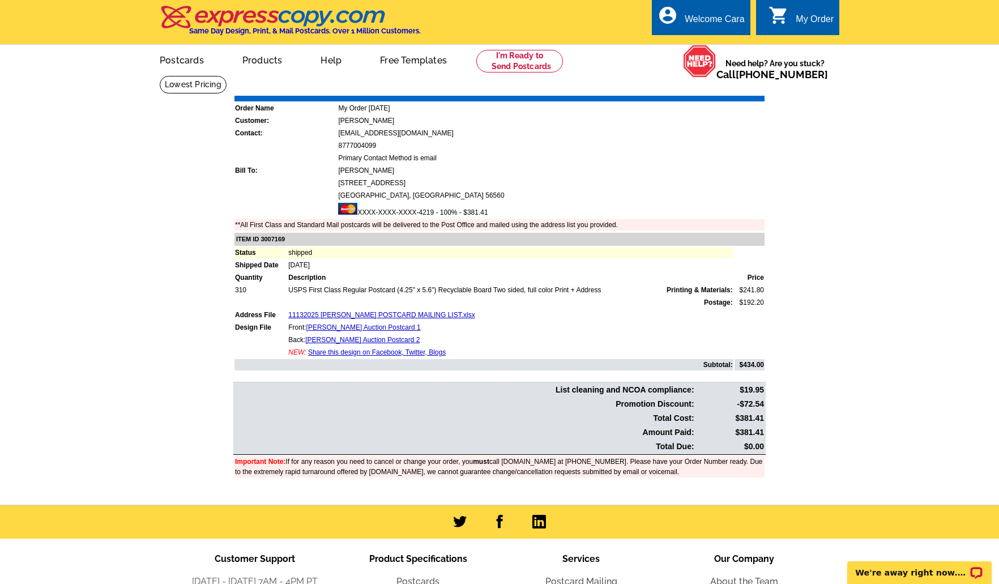
click at [899, 133] on main "Order Number: 1476051 Download Invoice | Print Invoice Order Name My Order 2025…" at bounding box center [499, 289] width 999 height 429
click at [732, 44] on link "My Account" at bounding box center [716, 44] width 49 height 10
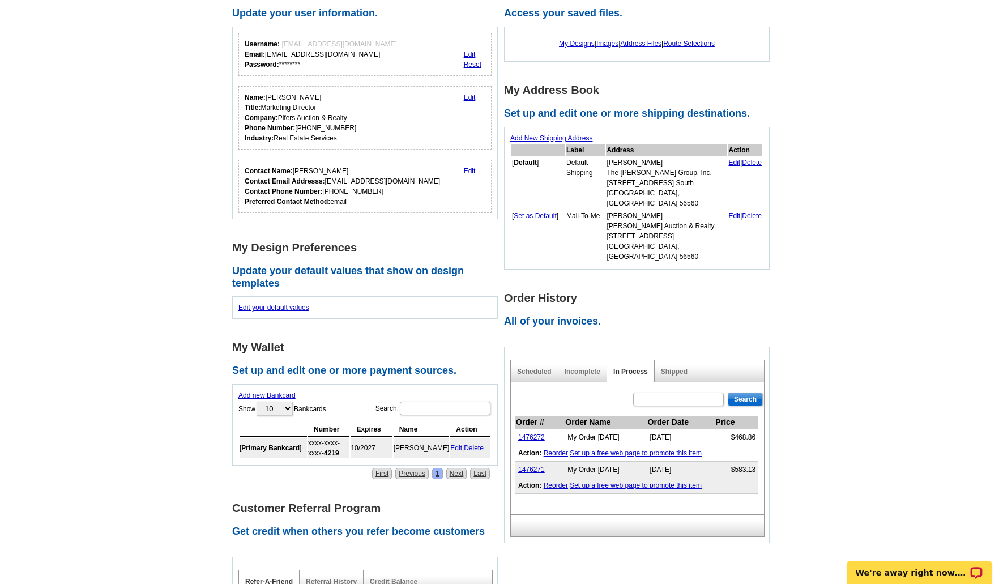
scroll to position [113, 0]
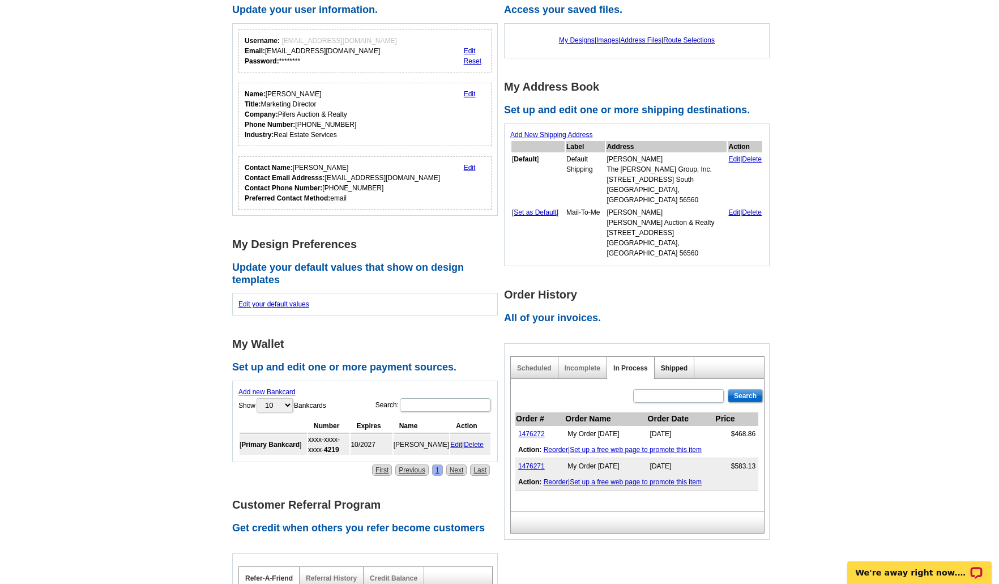
click at [676, 364] on link "Shipped" at bounding box center [674, 368] width 27 height 8
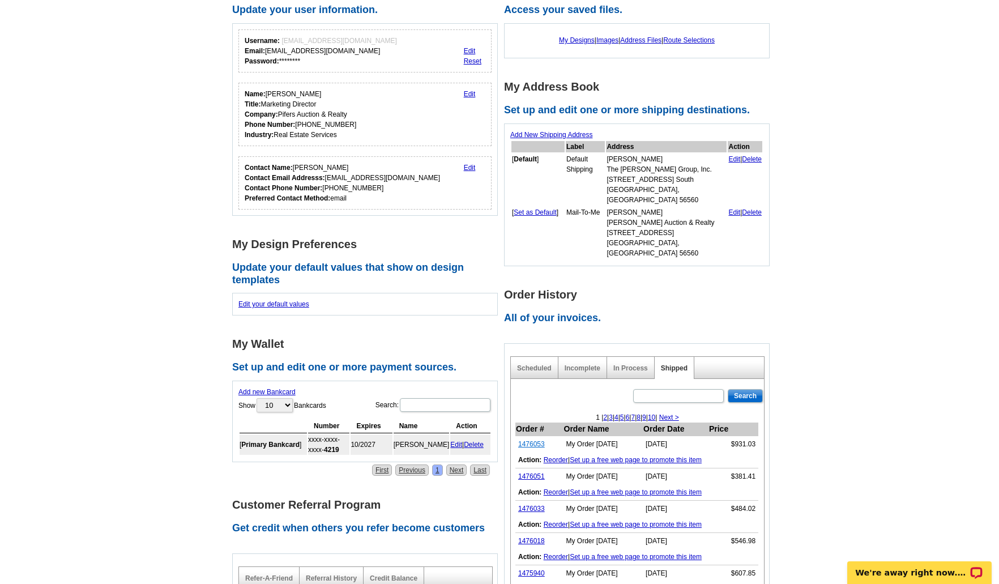
click at [537, 440] on link "1476053" at bounding box center [531, 444] width 27 height 8
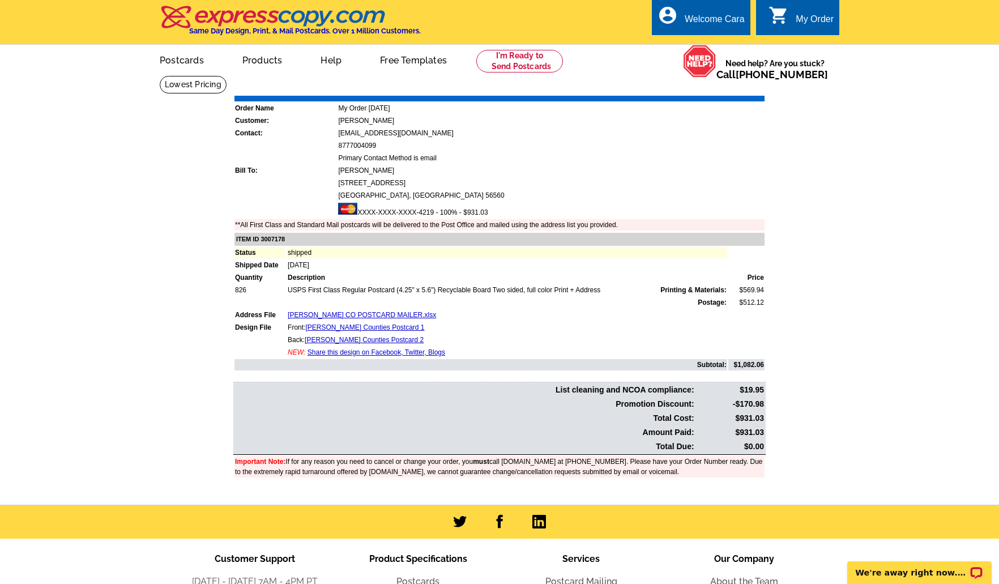
click at [649, 91] on link "Download Invoice" at bounding box center [664, 88] width 80 height 10
drag, startPoint x: 135, startPoint y: 218, endPoint x: 159, endPoint y: 181, distance: 44.3
click at [135, 218] on main "Order Number: 1476053 Download Invoice | Print Invoice Order Name My Order [DAT…" at bounding box center [499, 289] width 999 height 429
